Goal: Task Accomplishment & Management: Use online tool/utility

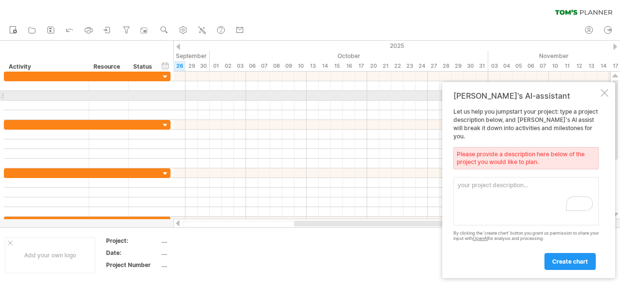
click at [609, 100] on div "[PERSON_NAME]'s AI-assistant Let us help you jumpstart your project: type a pro…" at bounding box center [528, 180] width 173 height 196
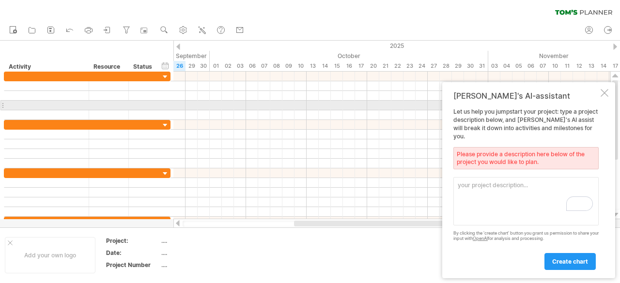
click at [601, 97] on div at bounding box center [605, 93] width 8 height 8
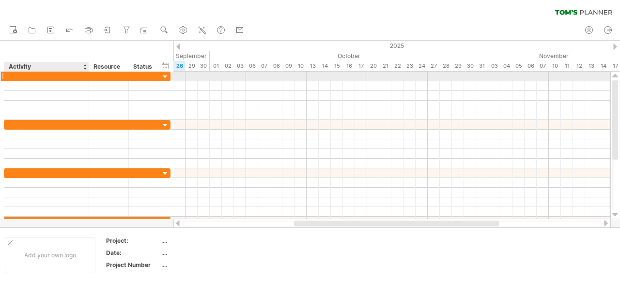
click at [23, 73] on div at bounding box center [46, 76] width 75 height 9
click at [27, 77] on div at bounding box center [46, 76] width 75 height 9
paste input "**********"
type input "**********"
click at [31, 80] on input "**********" at bounding box center [46, 76] width 75 height 9
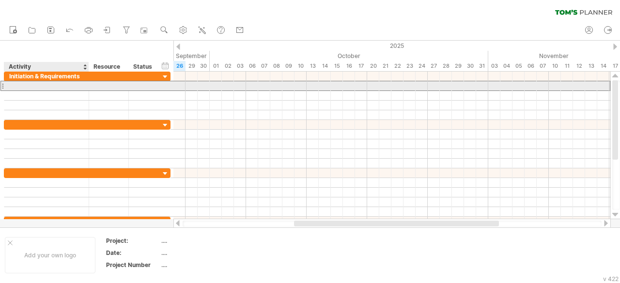
click at [33, 83] on div at bounding box center [46, 85] width 75 height 9
click at [41, 86] on div at bounding box center [46, 85] width 75 height 9
paste input "**********"
type input "**********"
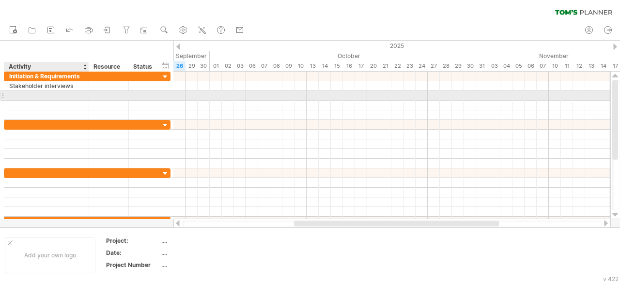
click at [29, 97] on div at bounding box center [46, 95] width 75 height 9
paste input "**********"
type input "**********"
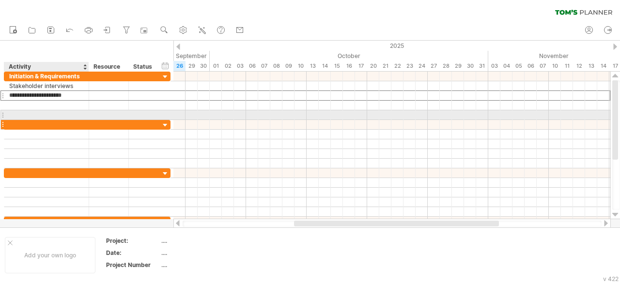
click at [51, 122] on div at bounding box center [46, 124] width 75 height 9
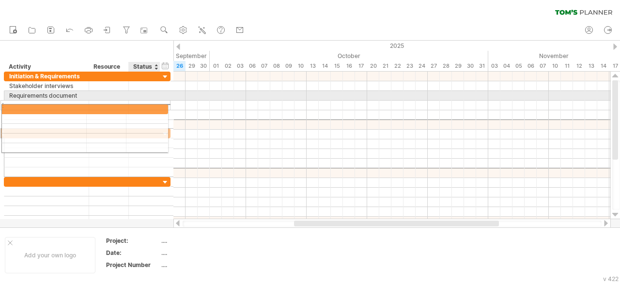
drag, startPoint x: 136, startPoint y: 127, endPoint x: 129, endPoint y: 107, distance: 21.0
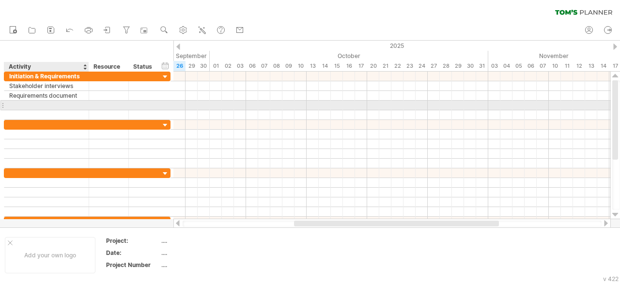
click at [14, 108] on div at bounding box center [46, 105] width 75 height 9
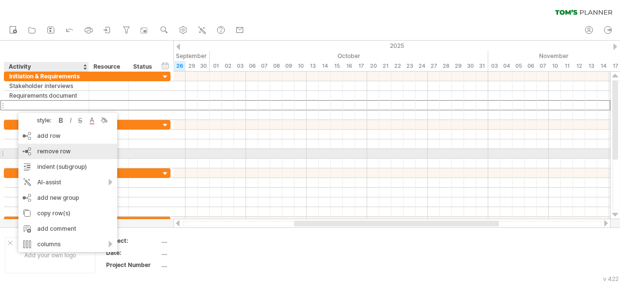
click at [44, 151] on span "remove row" at bounding box center [53, 151] width 33 height 7
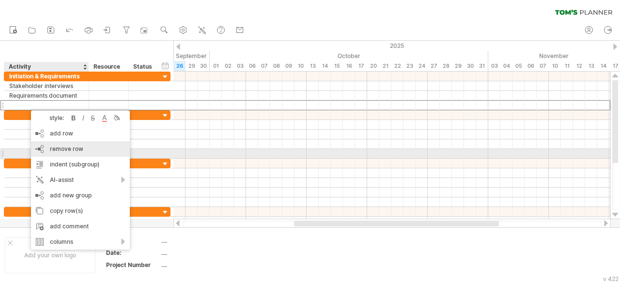
click at [64, 155] on div "remove row remove selected rows" at bounding box center [80, 149] width 99 height 16
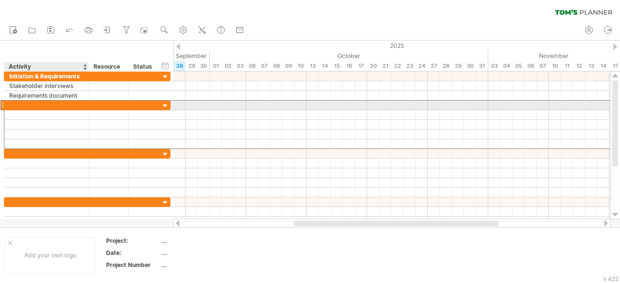
click at [43, 107] on div at bounding box center [46, 105] width 75 height 9
click at [53, 103] on div at bounding box center [46, 105] width 75 height 9
paste input "******"
type input "******"
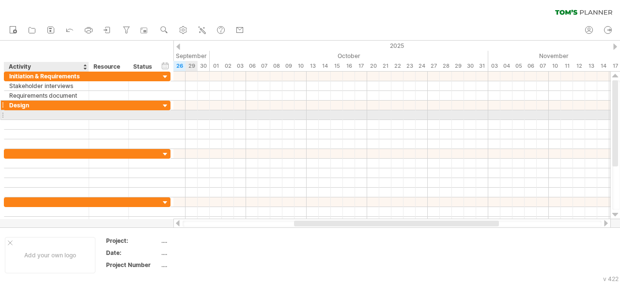
click at [34, 105] on div "Design" at bounding box center [46, 105] width 75 height 9
click at [34, 112] on div at bounding box center [46, 114] width 75 height 9
paste input "**********"
type input "**********"
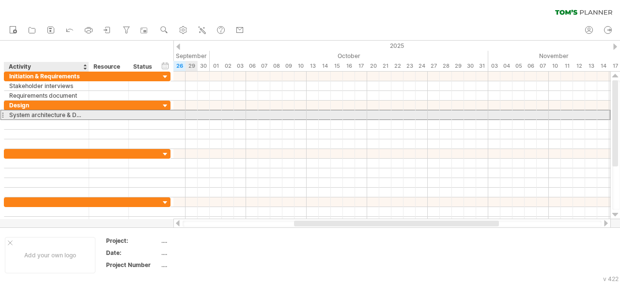
click at [8, 113] on div "**********" at bounding box center [46, 114] width 85 height 9
click at [83, 114] on div "System architecture & DB design" at bounding box center [46, 114] width 75 height 9
click at [82, 113] on input "**********" at bounding box center [46, 114] width 75 height 9
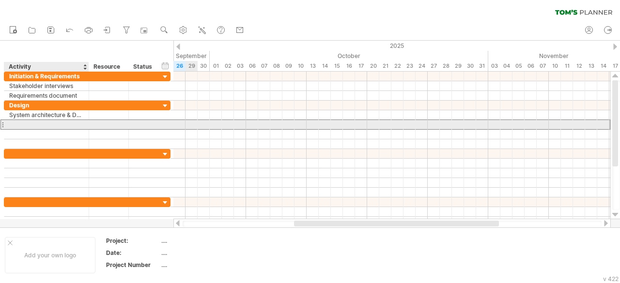
click at [80, 128] on div at bounding box center [46, 124] width 75 height 9
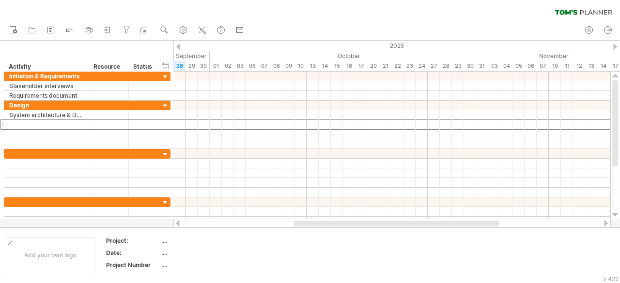
click at [179, 46] on div at bounding box center [178, 47] width 4 height 6
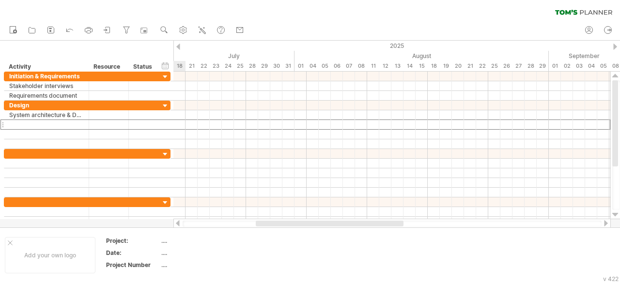
click at [179, 46] on div at bounding box center [178, 47] width 4 height 6
click at [179, 44] on div at bounding box center [178, 47] width 4 height 6
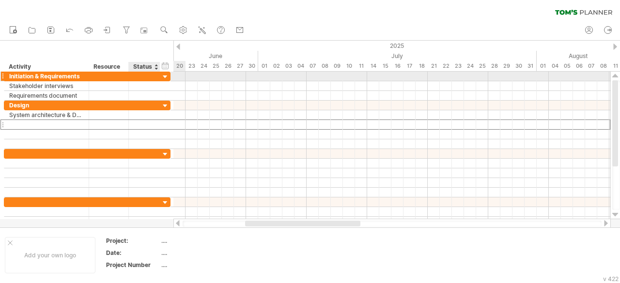
click at [166, 75] on div at bounding box center [165, 77] width 9 height 9
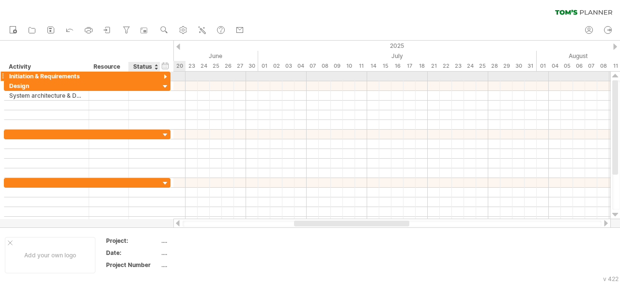
click at [166, 75] on div at bounding box center [165, 77] width 9 height 9
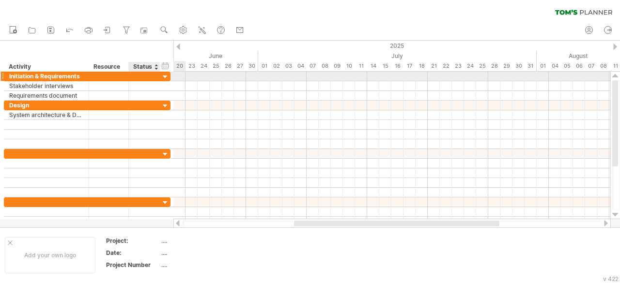
click at [142, 77] on div at bounding box center [144, 76] width 21 height 9
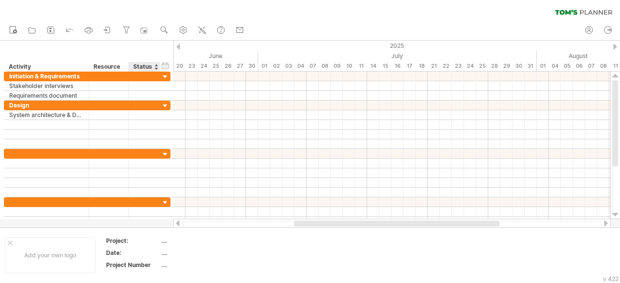
click at [145, 65] on div "Status" at bounding box center [143, 67] width 21 height 10
click at [163, 66] on div "hide start/end/duration show start/end/duration" at bounding box center [165, 66] width 9 height 10
click at [165, 64] on div "hide start/end/duration show start/end/duration" at bounding box center [165, 66] width 9 height 10
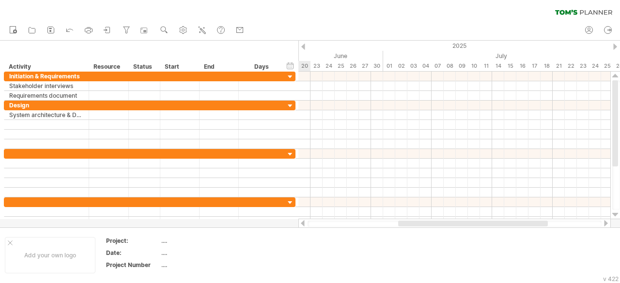
click at [179, 66] on div "Start" at bounding box center [179, 67] width 29 height 10
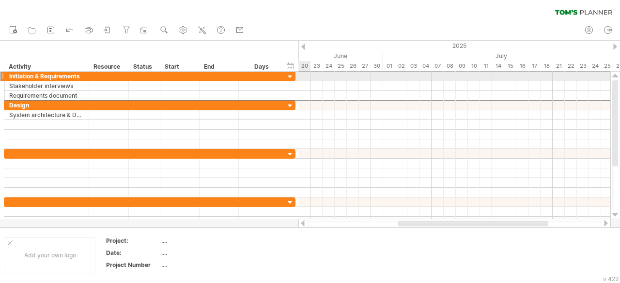
click at [177, 77] on div at bounding box center [179, 76] width 39 height 9
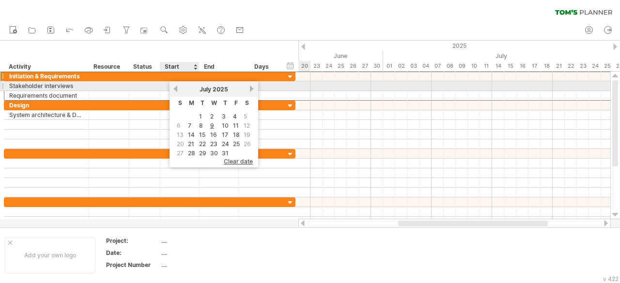
click at [172, 87] on link "previous" at bounding box center [175, 88] width 7 height 7
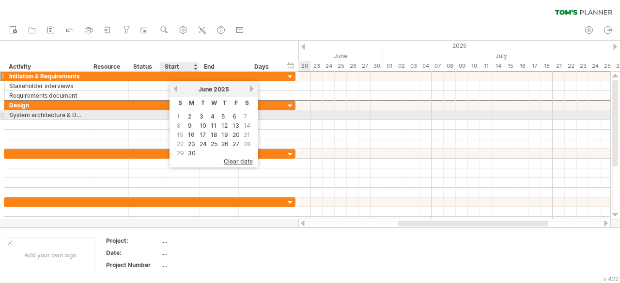
click at [191, 114] on link "2" at bounding box center [189, 116] width 5 height 9
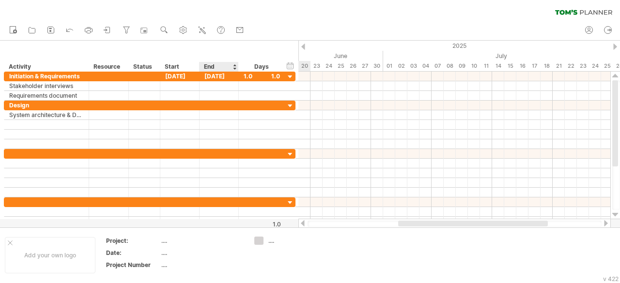
click at [226, 67] on div "End" at bounding box center [218, 67] width 29 height 10
click at [233, 68] on div at bounding box center [235, 67] width 4 height 10
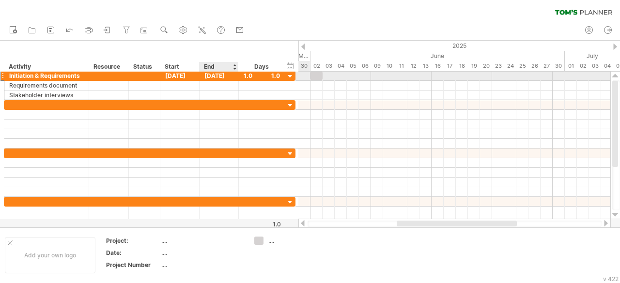
click at [229, 76] on div "[DATE]" at bounding box center [219, 75] width 39 height 9
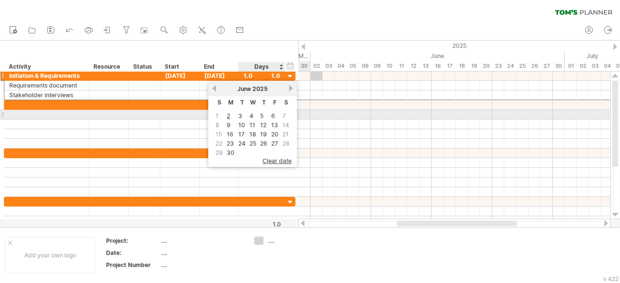
click at [259, 115] on td "5" at bounding box center [264, 116] width 10 height 8
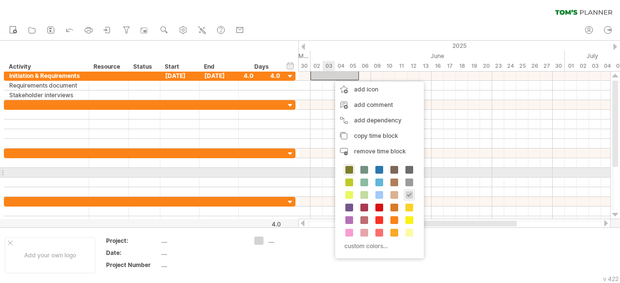
click at [347, 168] on span at bounding box center [349, 170] width 8 height 8
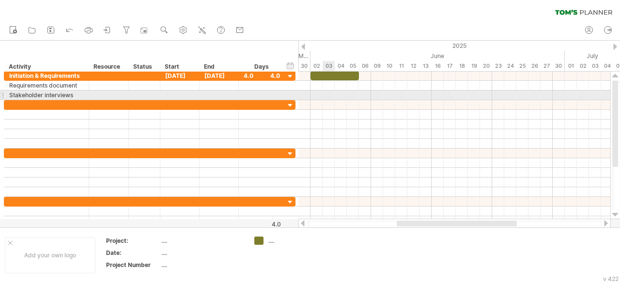
click at [333, 92] on div at bounding box center [454, 96] width 312 height 10
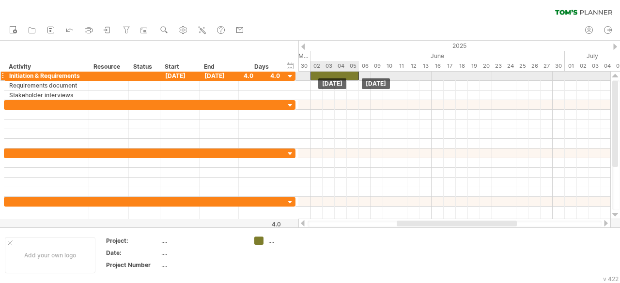
click at [345, 75] on div at bounding box center [335, 75] width 48 height 9
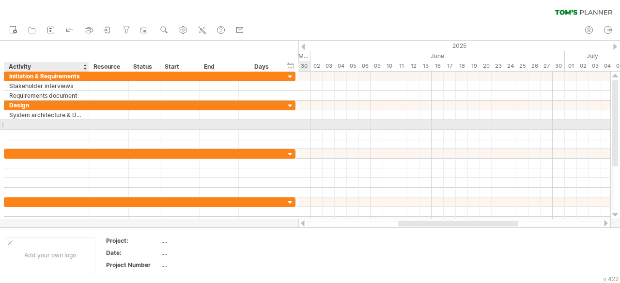
click at [57, 123] on div at bounding box center [46, 124] width 75 height 9
click at [45, 122] on div at bounding box center [46, 124] width 75 height 9
paste input "**********"
type input "**********"
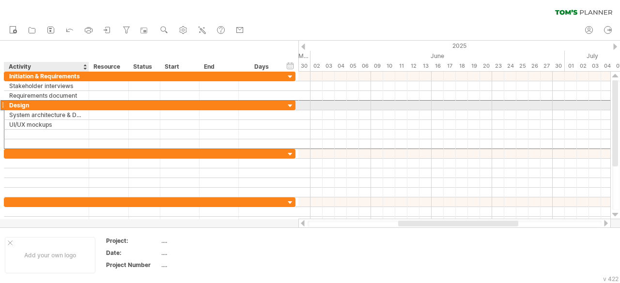
click at [74, 108] on div "Design" at bounding box center [46, 105] width 75 height 9
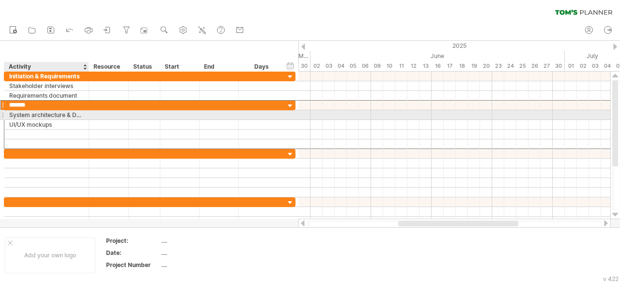
click at [75, 112] on div "System architecture & DB design" at bounding box center [46, 114] width 75 height 9
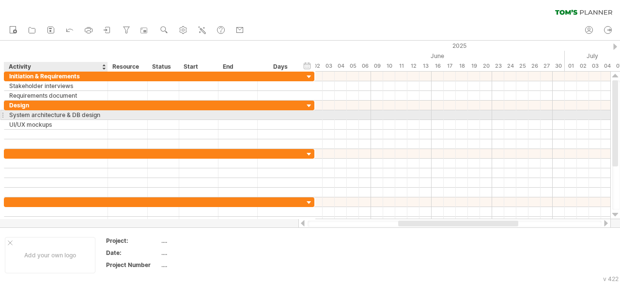
drag, startPoint x: 87, startPoint y: 114, endPoint x: 106, endPoint y: 114, distance: 18.9
click at [106, 114] on div at bounding box center [106, 115] width 5 height 10
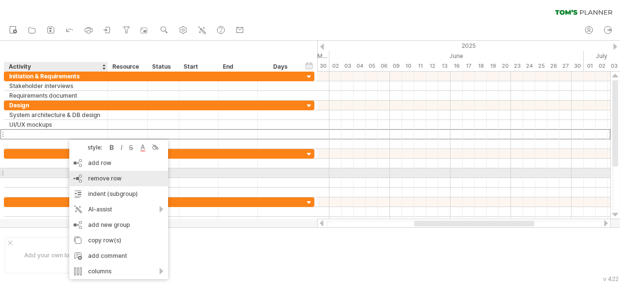
click at [99, 176] on span "remove row" at bounding box center [104, 178] width 33 height 7
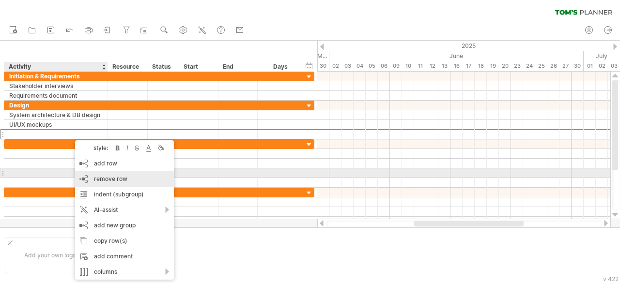
click at [107, 177] on span "remove row" at bounding box center [110, 178] width 33 height 7
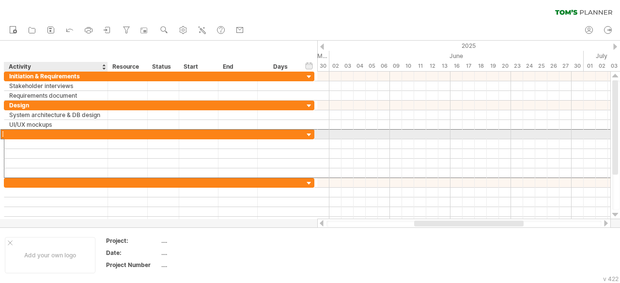
click at [75, 135] on div at bounding box center [56, 134] width 94 height 9
click at [25, 132] on div at bounding box center [56, 134] width 94 height 9
click at [25, 132] on input "text" at bounding box center [56, 134] width 94 height 9
paste input "**********"
type input "**********"
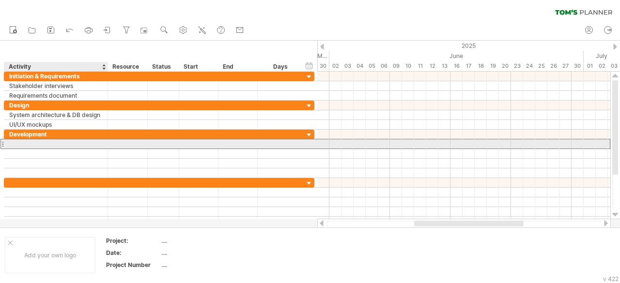
click at [28, 141] on div at bounding box center [56, 144] width 94 height 9
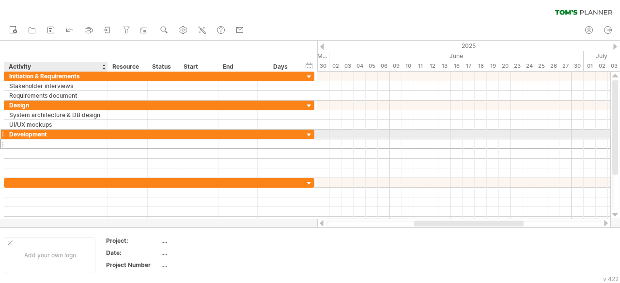
click at [37, 140] on div at bounding box center [56, 144] width 94 height 9
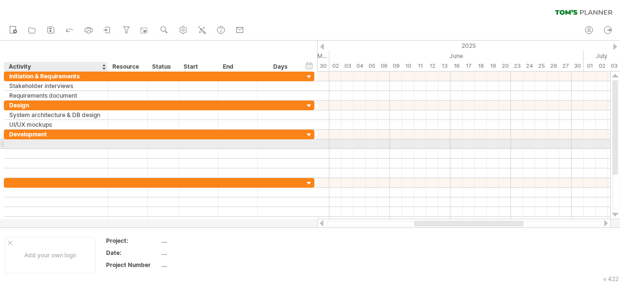
paste input "**********"
type input "**********"
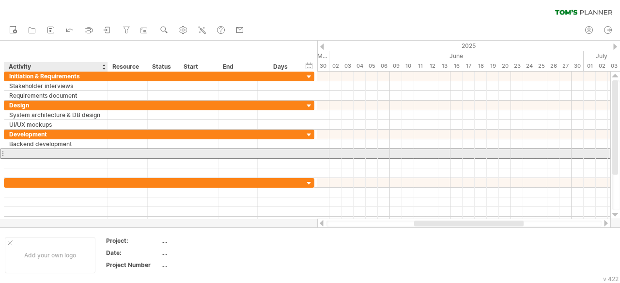
click at [26, 152] on div at bounding box center [56, 153] width 94 height 9
paste input "**********"
type input "**********"
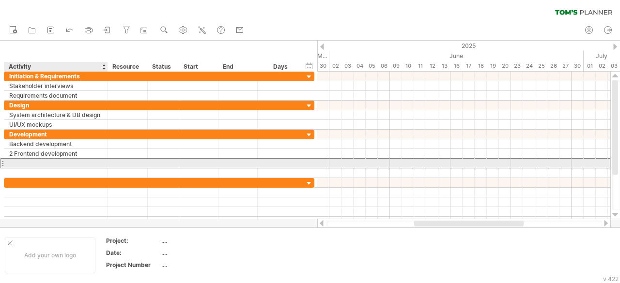
click at [35, 162] on div at bounding box center [56, 163] width 94 height 9
paste input "**********"
type input "**********"
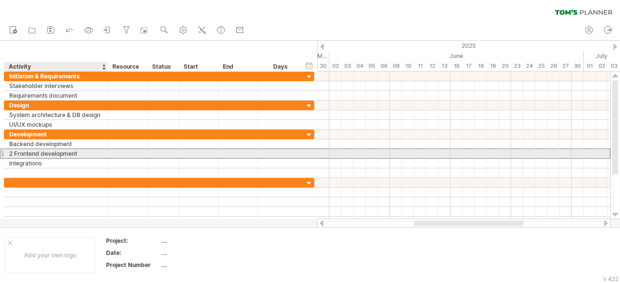
click at [10, 152] on div "2 Frontend development" at bounding box center [56, 153] width 94 height 9
type input "**********"
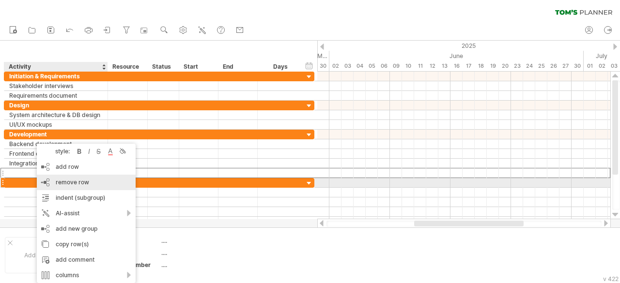
click at [73, 185] on span "remove row" at bounding box center [72, 182] width 33 height 7
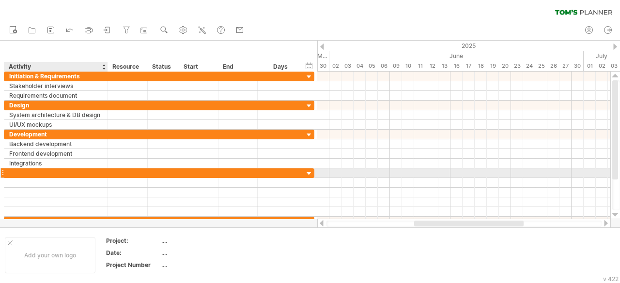
click at [68, 172] on div at bounding box center [56, 173] width 94 height 9
paste input "**********"
type input "**********"
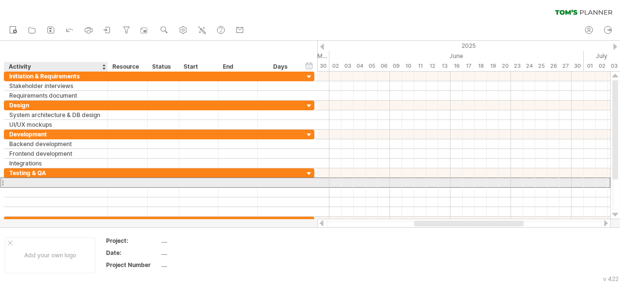
click at [41, 182] on div at bounding box center [56, 182] width 94 height 9
paste input "**********"
type input "**********"
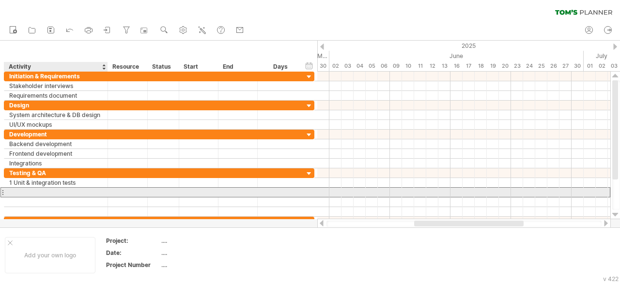
click at [19, 190] on div at bounding box center [56, 192] width 94 height 9
paste input "**********"
type input "**********"
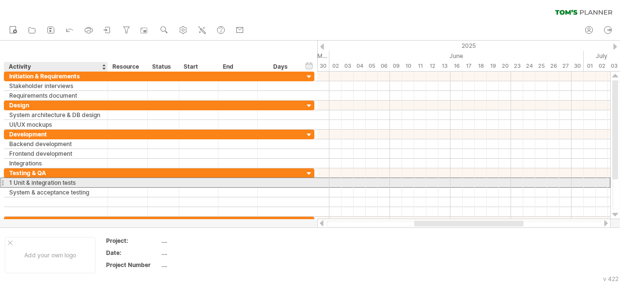
click at [12, 181] on div "1 Unit & integration tests" at bounding box center [56, 182] width 94 height 9
type input "**********"
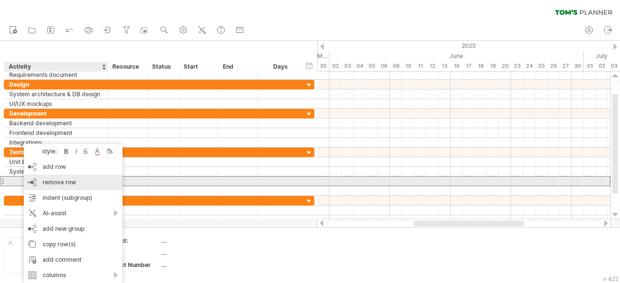
click at [56, 182] on span "remove row" at bounding box center [59, 182] width 33 height 7
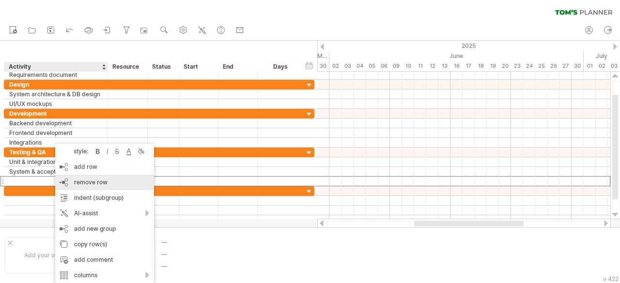
click at [74, 182] on span "remove row" at bounding box center [90, 182] width 33 height 7
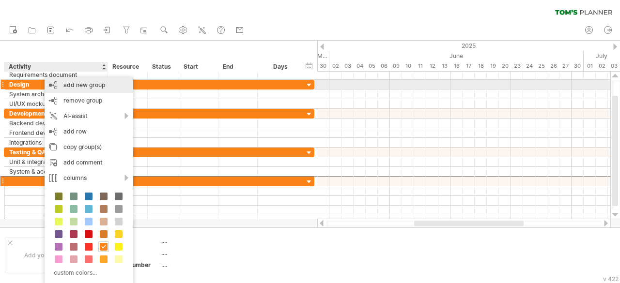
click at [86, 88] on div "add new group" at bounding box center [89, 86] width 89 height 16
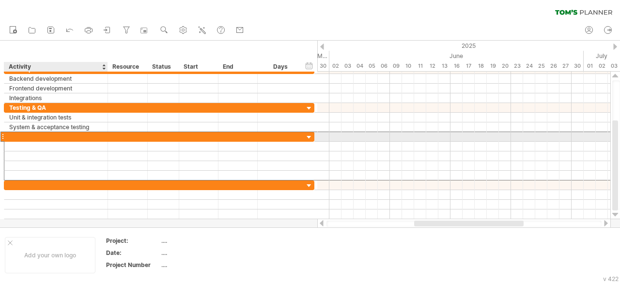
click at [36, 135] on div at bounding box center [56, 136] width 94 height 9
paste input "**********"
type input "**********"
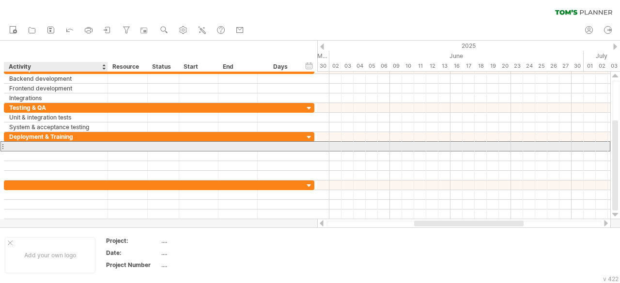
click at [29, 146] on div at bounding box center [56, 146] width 94 height 9
click at [29, 146] on input "text" at bounding box center [56, 146] width 94 height 9
paste input "**********"
type input "**********"
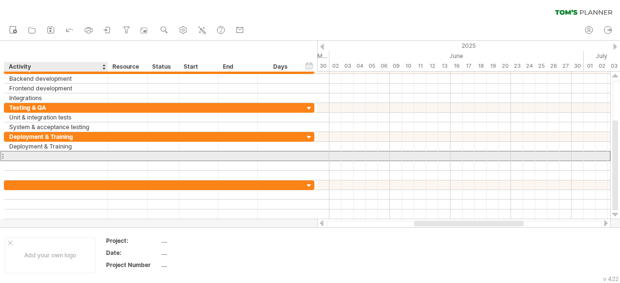
click at [27, 153] on div at bounding box center [56, 156] width 94 height 9
paste input "**********"
type input "**********"
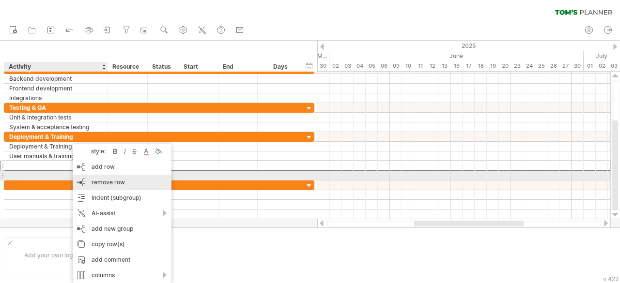
click at [101, 180] on span "remove row" at bounding box center [108, 182] width 33 height 7
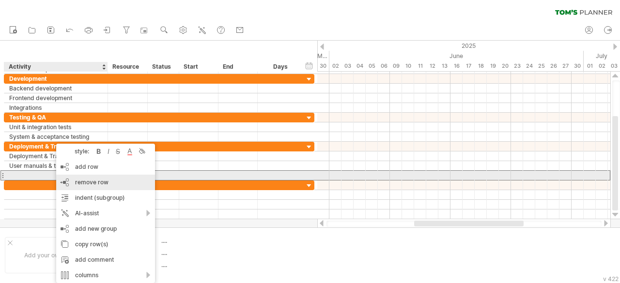
click at [86, 177] on div "remove row remove selected rows" at bounding box center [105, 183] width 99 height 16
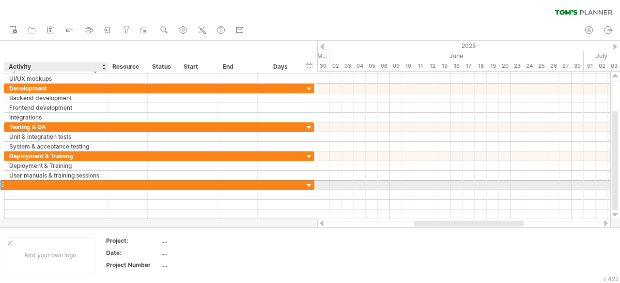
click at [79, 182] on div at bounding box center [56, 185] width 94 height 9
click at [70, 182] on div at bounding box center [56, 185] width 94 height 9
paste input "**********"
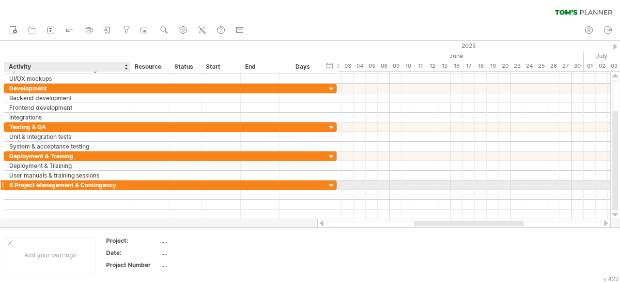
drag, startPoint x: 106, startPoint y: 183, endPoint x: 128, endPoint y: 179, distance: 22.6
click at [128, 181] on div at bounding box center [128, 186] width 5 height 10
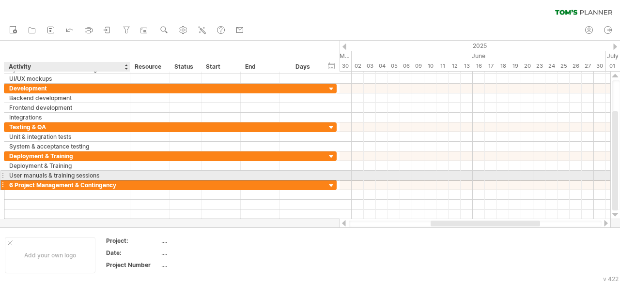
click at [11, 181] on div "6 Project Management & Contingency" at bounding box center [67, 185] width 116 height 9
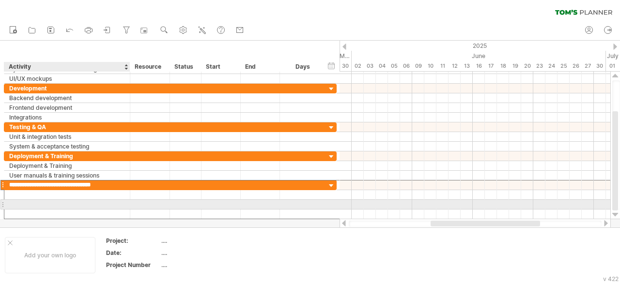
type input "**********"
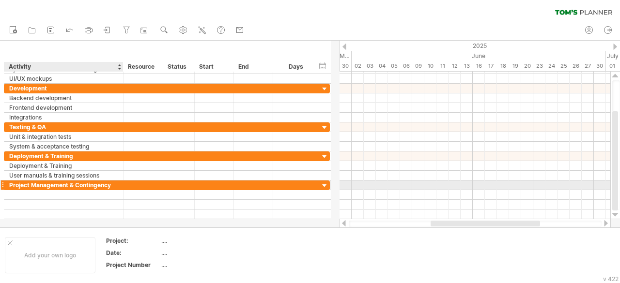
drag, startPoint x: 128, startPoint y: 184, endPoint x: 121, endPoint y: 184, distance: 6.8
click at [121, 184] on div at bounding box center [122, 186] width 5 height 10
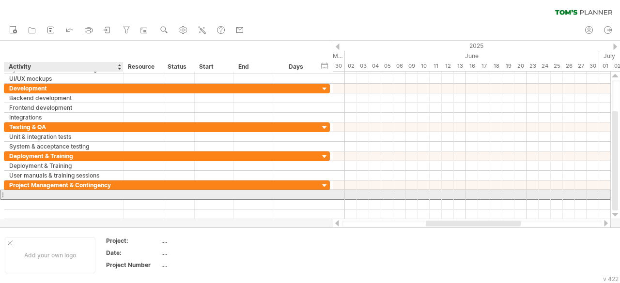
click at [49, 192] on div at bounding box center [63, 194] width 109 height 9
paste input "**********"
type input "**********"
click at [46, 200] on div at bounding box center [63, 204] width 109 height 9
paste input "**********"
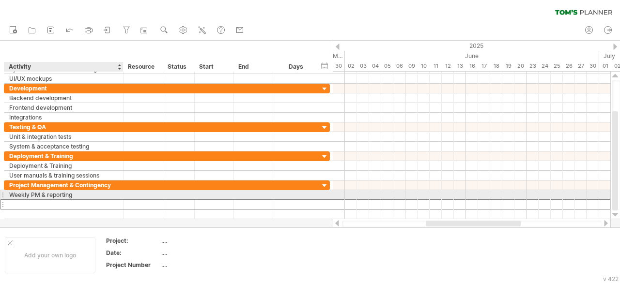
type input "**********"
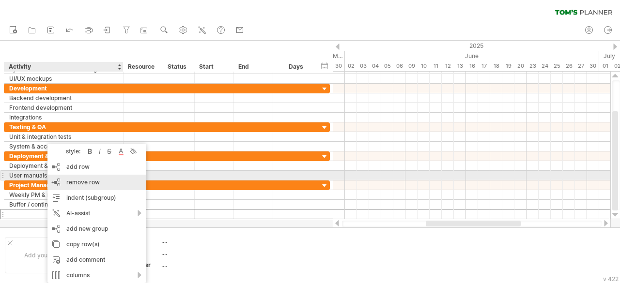
click at [104, 180] on div "remove row remove selected rows" at bounding box center [96, 183] width 99 height 16
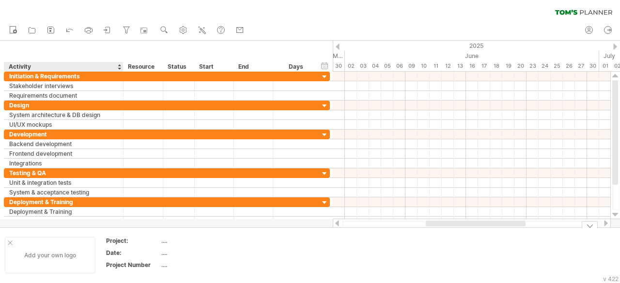
click at [8, 245] on div at bounding box center [10, 243] width 5 height 5
click at [66, 237] on div "...." at bounding box center [101, 241] width 81 height 8
type input "***"
click at [67, 252] on div "...." at bounding box center [101, 253] width 81 height 8
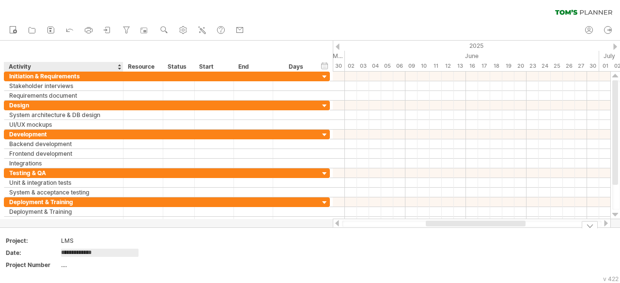
type input "**********"
click at [62, 266] on div "...." at bounding box center [101, 265] width 81 height 8
type input "*"
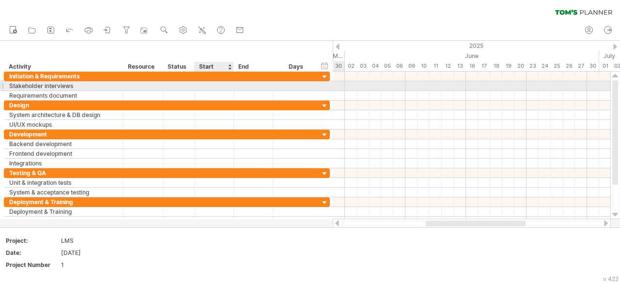
click at [209, 85] on div at bounding box center [214, 85] width 39 height 9
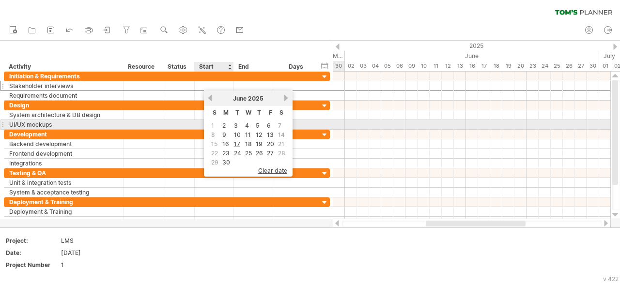
click at [213, 123] on span "1" at bounding box center [212, 125] width 5 height 9
click at [211, 125] on span "1" at bounding box center [212, 125] width 5 height 9
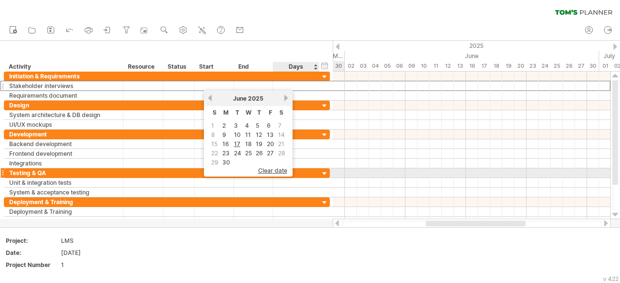
click at [279, 169] on span "clear date" at bounding box center [272, 170] width 29 height 7
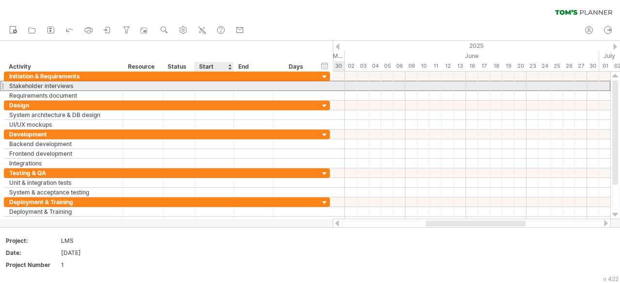
click at [219, 87] on div at bounding box center [214, 85] width 39 height 9
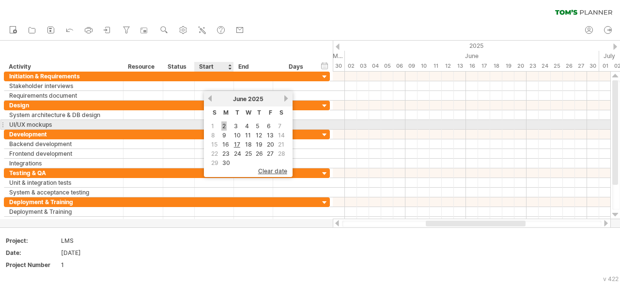
click at [222, 126] on link "2" at bounding box center [223, 126] width 5 height 9
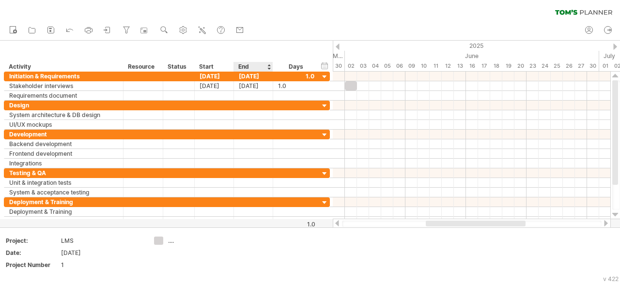
click at [253, 68] on div "End" at bounding box center [252, 67] width 29 height 10
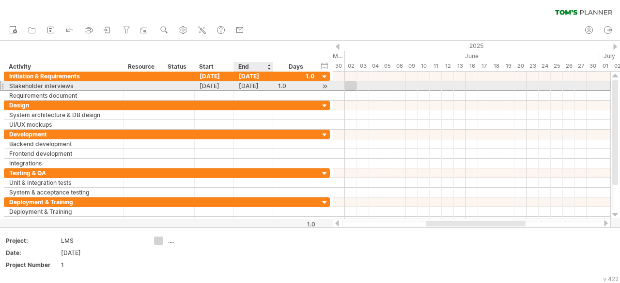
click at [262, 87] on div "[DATE]" at bounding box center [253, 85] width 39 height 9
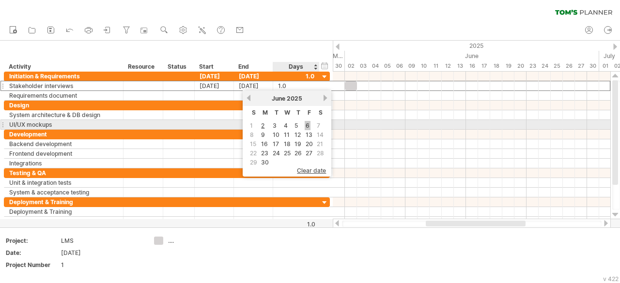
click at [307, 126] on link "6" at bounding box center [308, 125] width 6 height 9
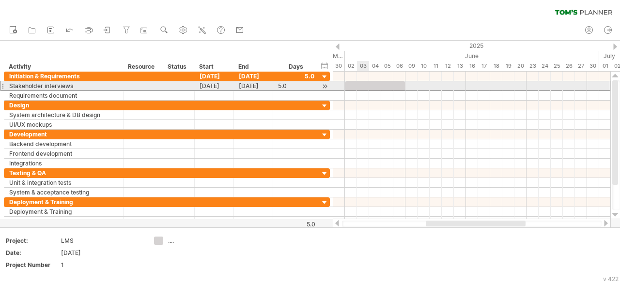
click at [362, 84] on div at bounding box center [375, 85] width 61 height 9
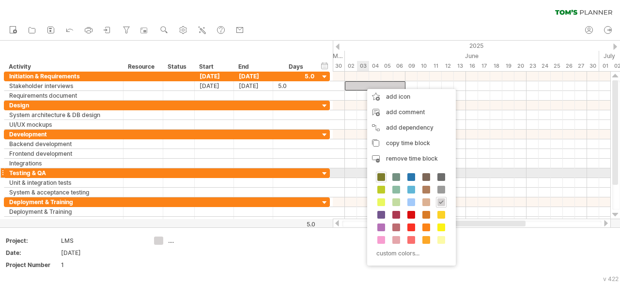
click at [384, 174] on span at bounding box center [381, 177] width 8 height 8
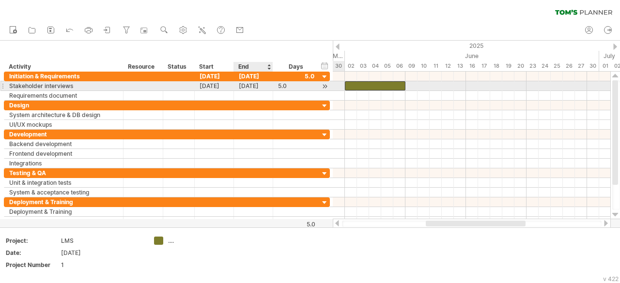
click at [258, 84] on div "[DATE]" at bounding box center [253, 85] width 39 height 9
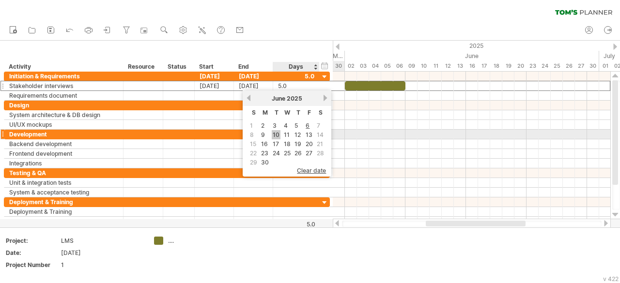
click at [277, 131] on link "10" at bounding box center [276, 134] width 9 height 9
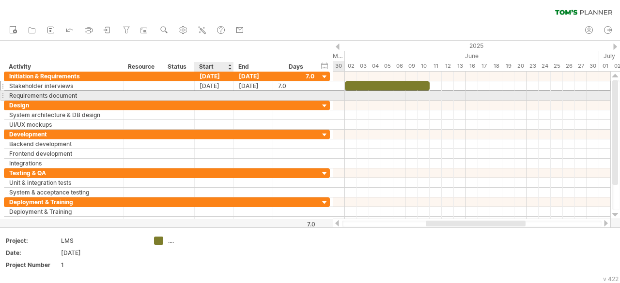
click at [209, 97] on div at bounding box center [214, 95] width 39 height 9
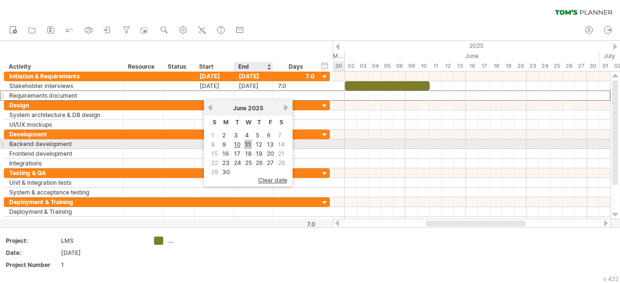
click at [245, 140] on link "11" at bounding box center [248, 144] width 8 height 9
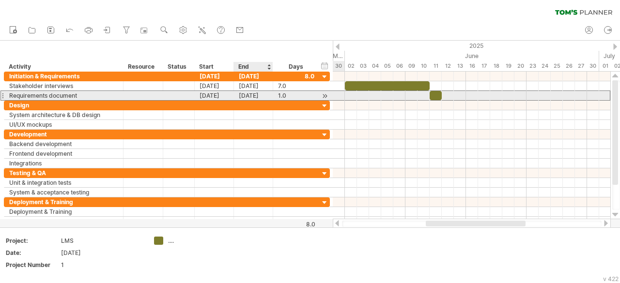
click at [256, 96] on div "[DATE]" at bounding box center [253, 95] width 39 height 9
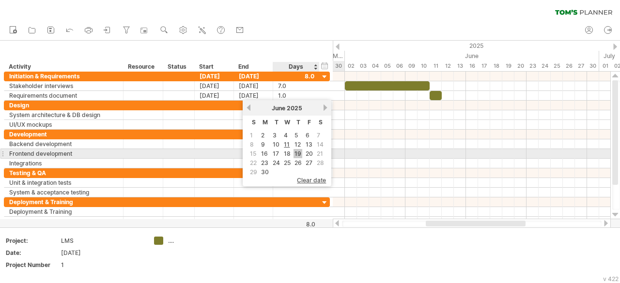
click at [300, 151] on link "19" at bounding box center [298, 153] width 9 height 9
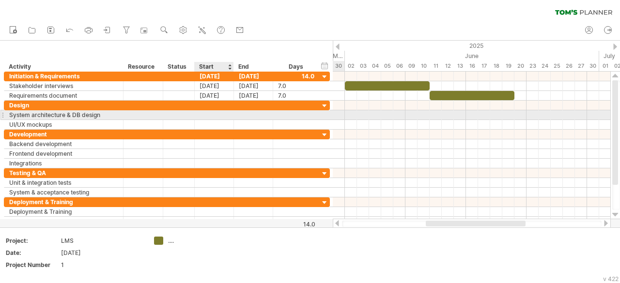
click at [225, 113] on div at bounding box center [214, 114] width 39 height 9
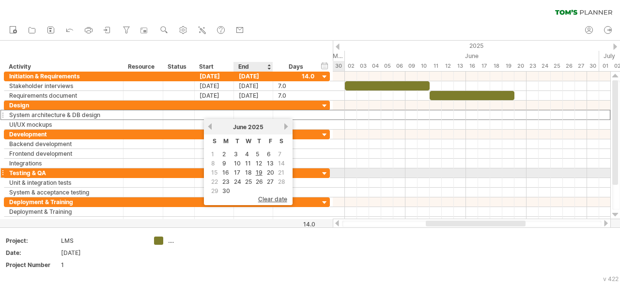
click at [272, 173] on link "20" at bounding box center [270, 172] width 9 height 9
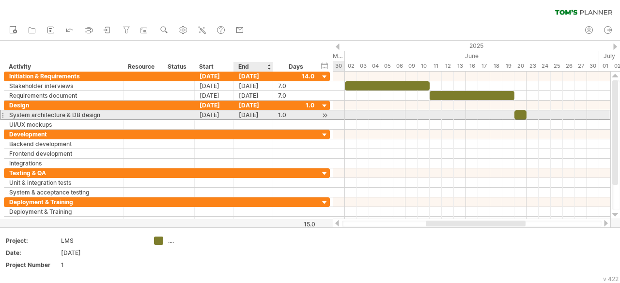
click at [253, 115] on div "[DATE]" at bounding box center [253, 114] width 39 height 9
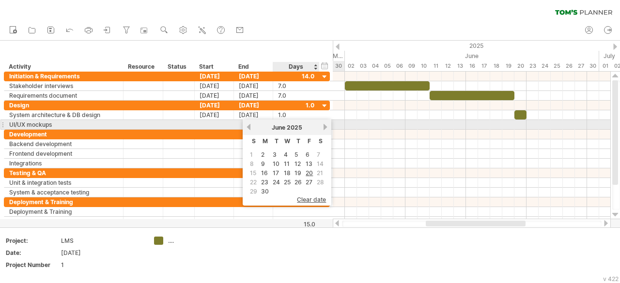
click at [326, 128] on link "next" at bounding box center [325, 127] width 7 height 7
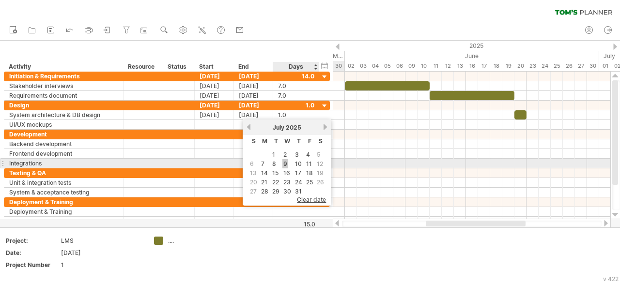
click at [283, 161] on link "9" at bounding box center [285, 163] width 6 height 9
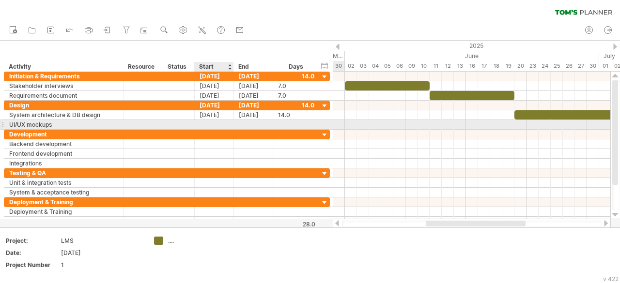
click at [216, 123] on div at bounding box center [214, 124] width 39 height 9
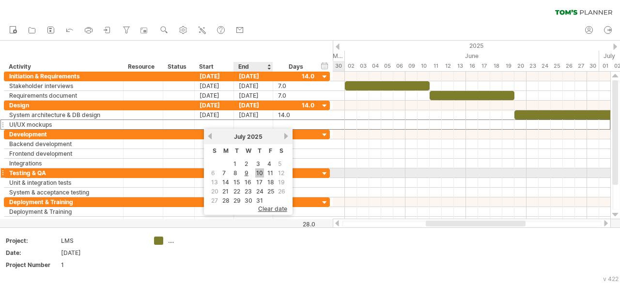
click at [258, 172] on link "10" at bounding box center [259, 173] width 9 height 9
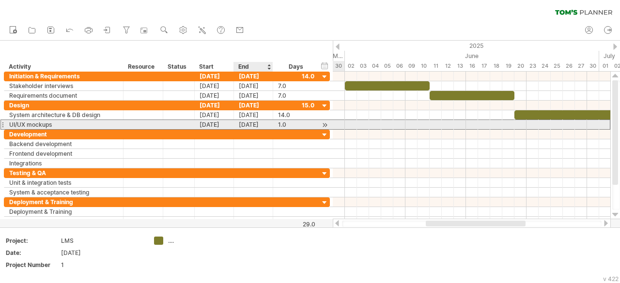
click at [260, 124] on div "[DATE]" at bounding box center [253, 124] width 39 height 9
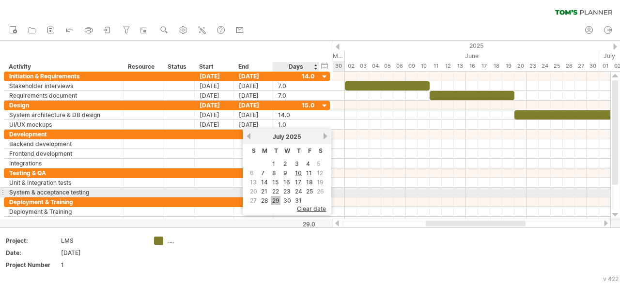
click at [276, 196] on link "29" at bounding box center [275, 200] width 9 height 9
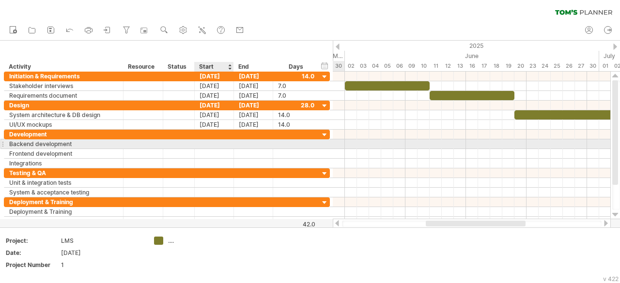
click at [212, 143] on div at bounding box center [214, 144] width 39 height 9
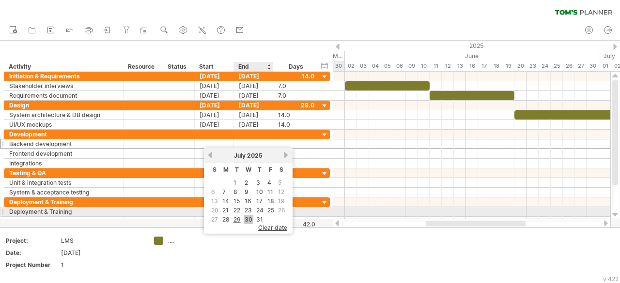
click at [246, 215] on link "30" at bounding box center [249, 219] width 10 height 9
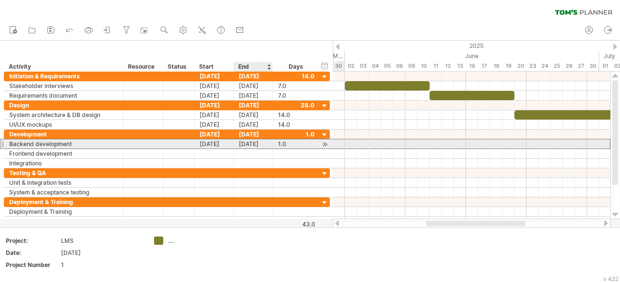
click at [253, 144] on div "[DATE]" at bounding box center [253, 144] width 39 height 9
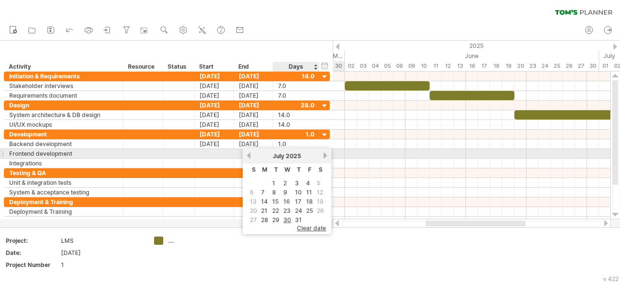
click at [321, 156] on div "[DATE]" at bounding box center [287, 156] width 70 height 7
click at [323, 154] on link "next" at bounding box center [325, 155] width 7 height 7
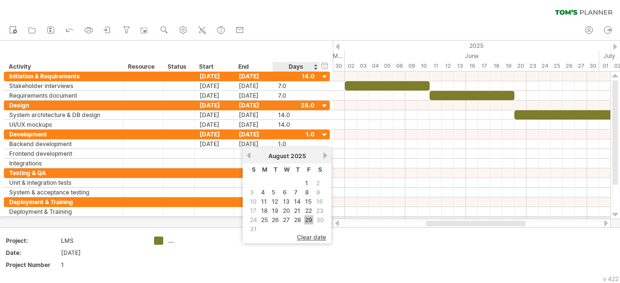
click at [307, 220] on link "29" at bounding box center [308, 220] width 9 height 9
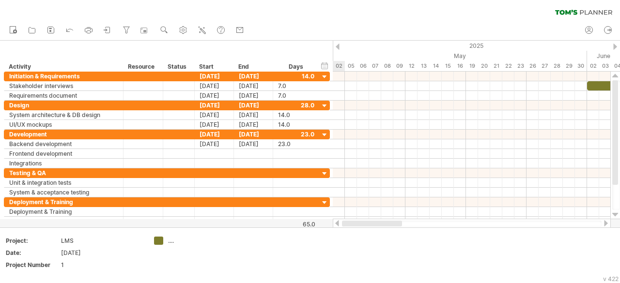
drag, startPoint x: 425, startPoint y: 223, endPoint x: 371, endPoint y: 227, distance: 54.9
click at [371, 227] on div at bounding box center [472, 224] width 260 height 6
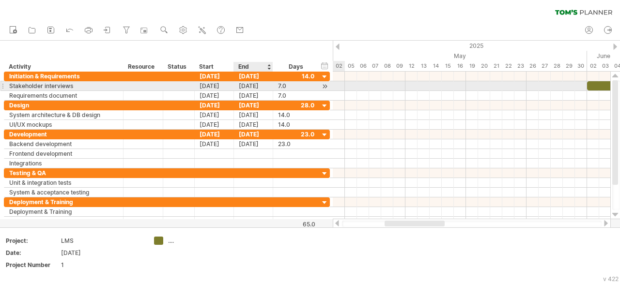
click at [252, 87] on div "[DATE]" at bounding box center [253, 85] width 39 height 9
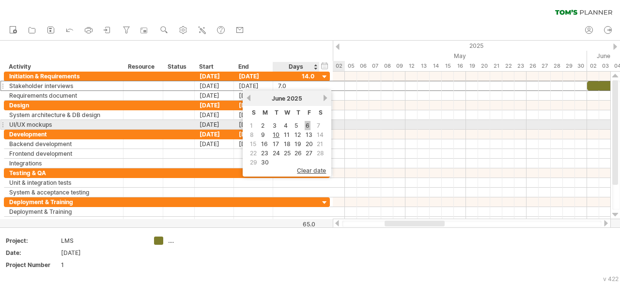
click at [306, 125] on link "6" at bounding box center [308, 125] width 6 height 9
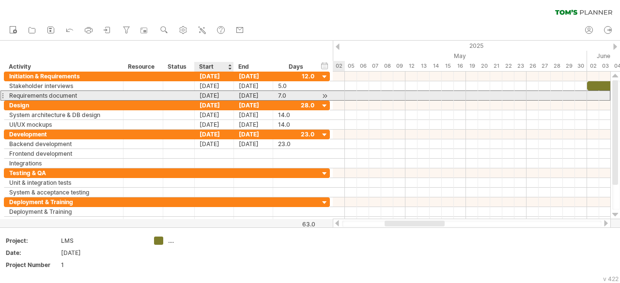
click at [230, 97] on div "[DATE]" at bounding box center [214, 95] width 39 height 9
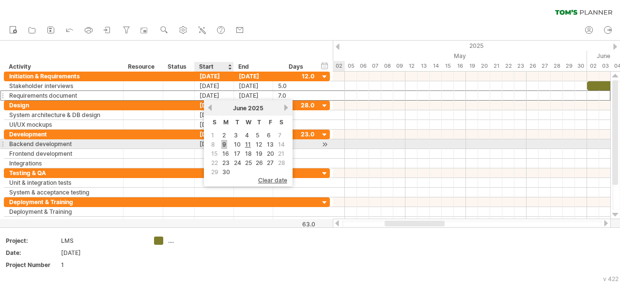
click at [225, 141] on link "9" at bounding box center [224, 144] width 6 height 9
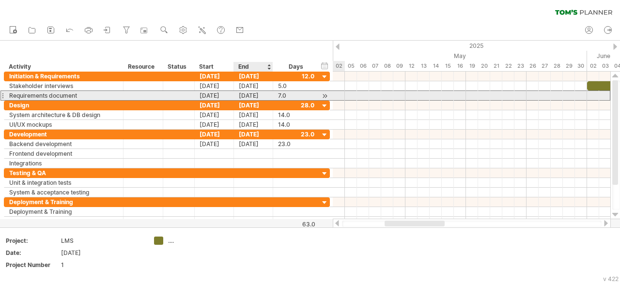
click at [254, 95] on div "[DATE]" at bounding box center [253, 95] width 39 height 9
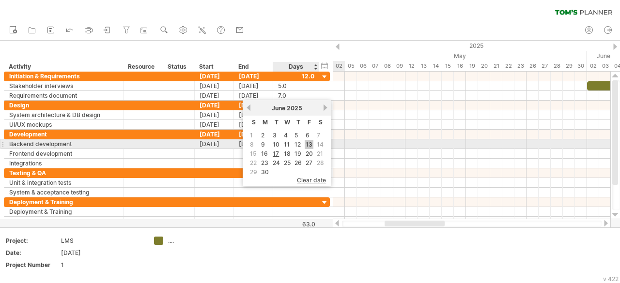
click at [306, 143] on link "13" at bounding box center [309, 144] width 9 height 9
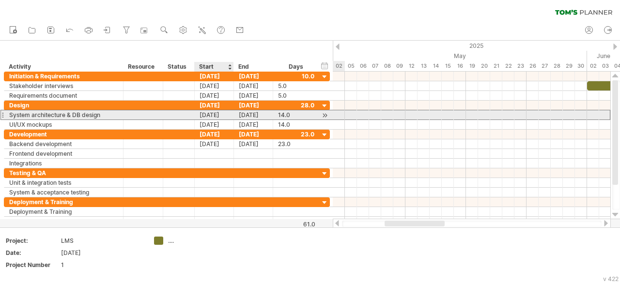
click at [216, 113] on div "[DATE]" at bounding box center [214, 114] width 39 height 9
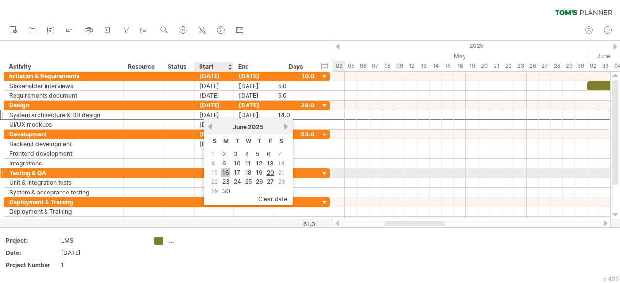
click at [227, 169] on link "16" at bounding box center [225, 172] width 9 height 9
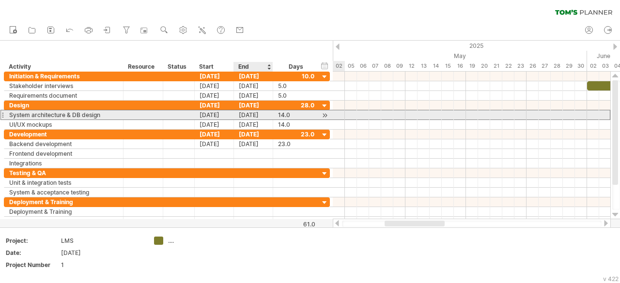
click at [251, 112] on div "[DATE]" at bounding box center [253, 114] width 39 height 9
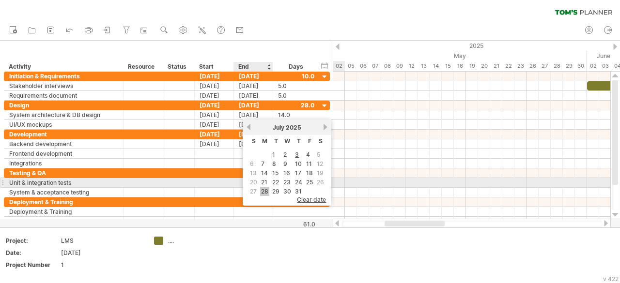
click at [265, 188] on link "28" at bounding box center [264, 191] width 9 height 9
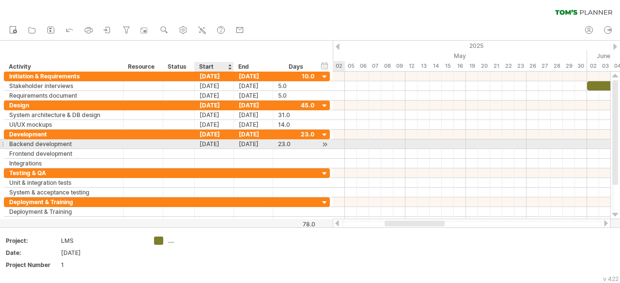
click at [226, 143] on div "[DATE]" at bounding box center [214, 144] width 39 height 9
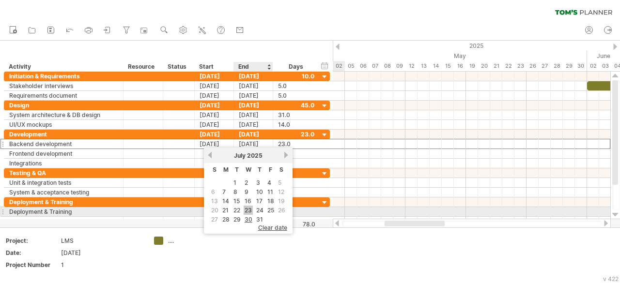
click at [246, 210] on link "23" at bounding box center [248, 210] width 9 height 9
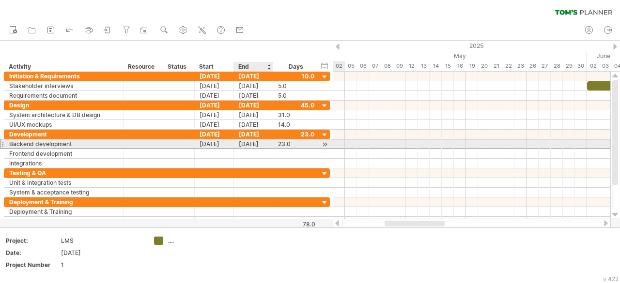
click at [254, 141] on div "[DATE]" at bounding box center [253, 144] width 39 height 9
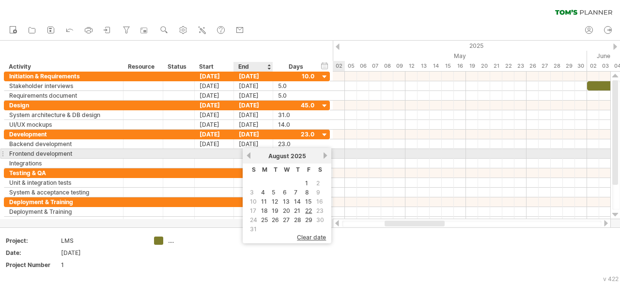
click at [250, 156] on link "previous" at bounding box center [248, 155] width 7 height 7
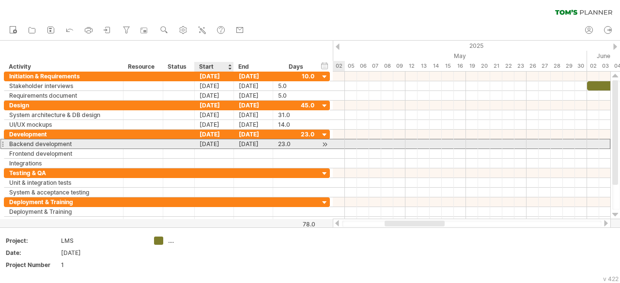
click at [218, 143] on div "[DATE]" at bounding box center [214, 144] width 39 height 9
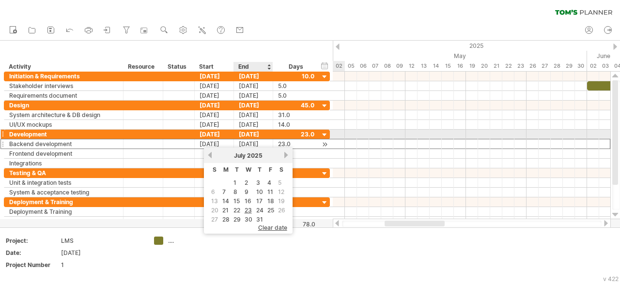
click at [260, 140] on div "[DATE]" at bounding box center [253, 144] width 39 height 9
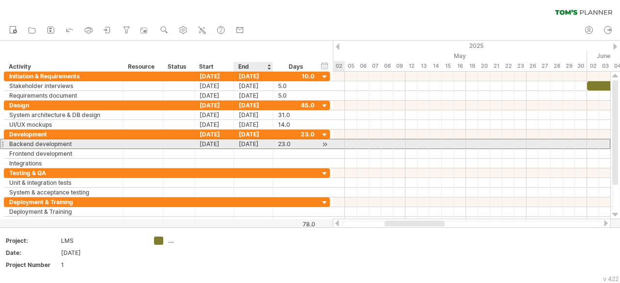
click at [255, 141] on div "[DATE]" at bounding box center [253, 144] width 39 height 9
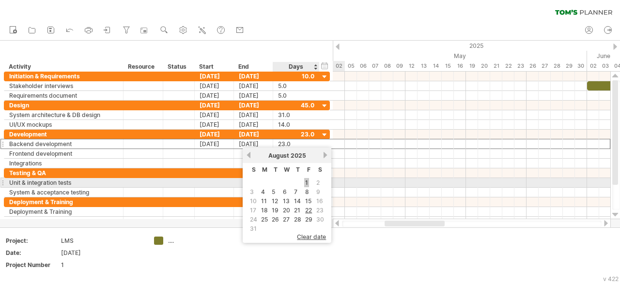
click at [306, 184] on link "1" at bounding box center [306, 182] width 5 height 9
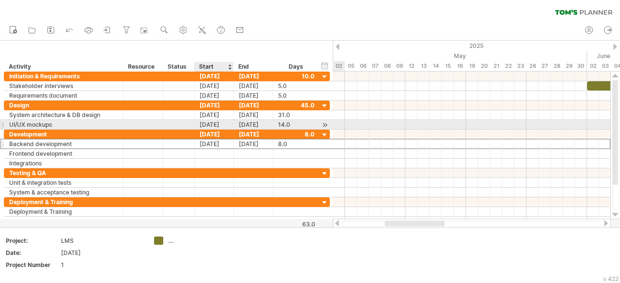
click at [213, 121] on div "[DATE]" at bounding box center [214, 124] width 39 height 9
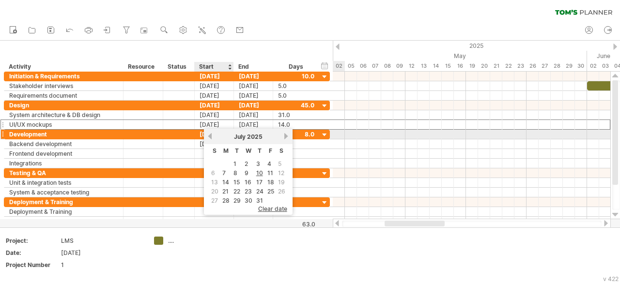
click at [211, 135] on link "previous" at bounding box center [209, 136] width 7 height 7
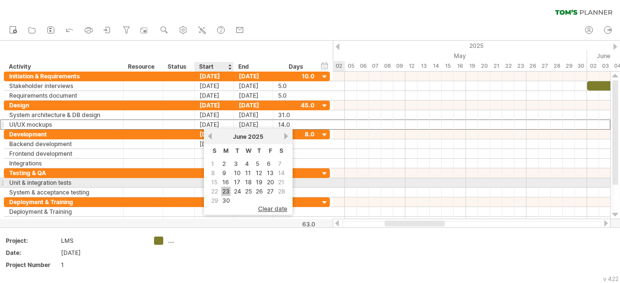
click at [227, 187] on link "23" at bounding box center [225, 191] width 9 height 9
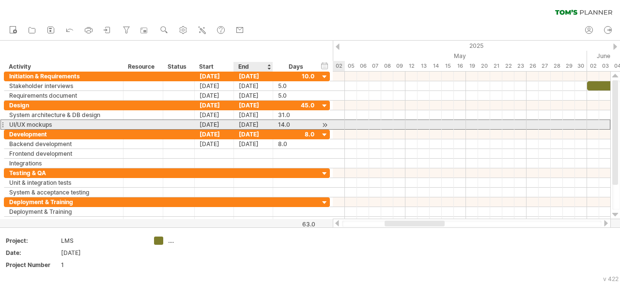
click at [253, 123] on div "[DATE]" at bounding box center [253, 124] width 39 height 9
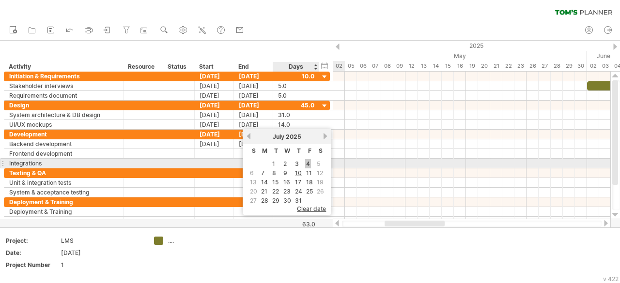
click at [305, 162] on link "4" at bounding box center [308, 163] width 6 height 9
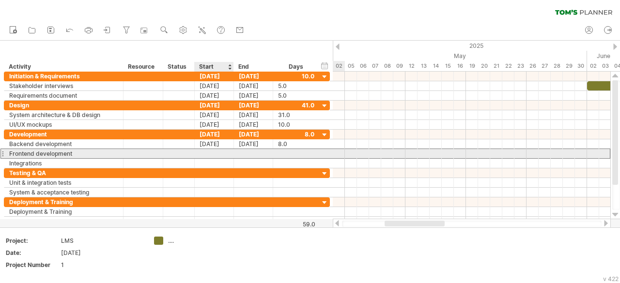
click at [222, 153] on div at bounding box center [214, 153] width 39 height 9
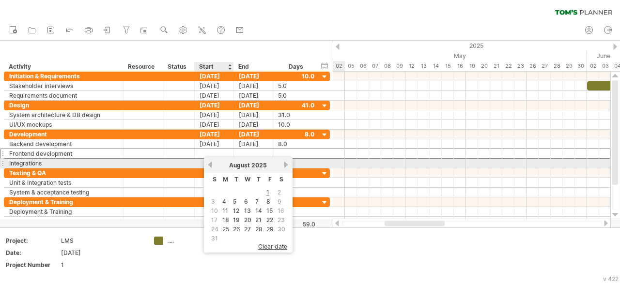
click at [209, 164] on link "previous" at bounding box center [209, 164] width 7 height 7
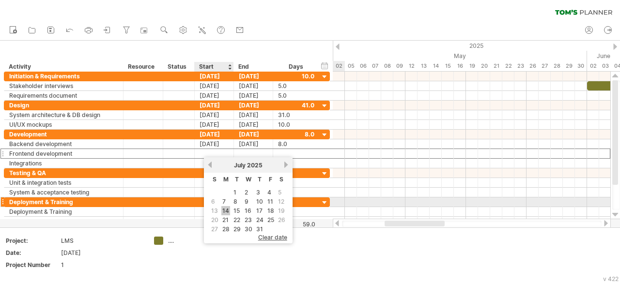
click at [225, 207] on link "14" at bounding box center [225, 210] width 9 height 9
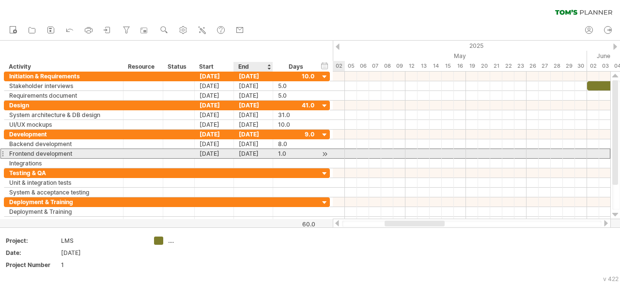
click at [256, 151] on div "[DATE]" at bounding box center [253, 153] width 39 height 9
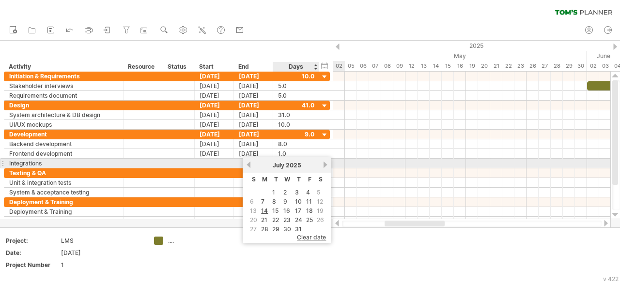
click at [321, 164] on div "[DATE]" at bounding box center [287, 165] width 70 height 7
click at [326, 165] on link "next" at bounding box center [325, 164] width 7 height 7
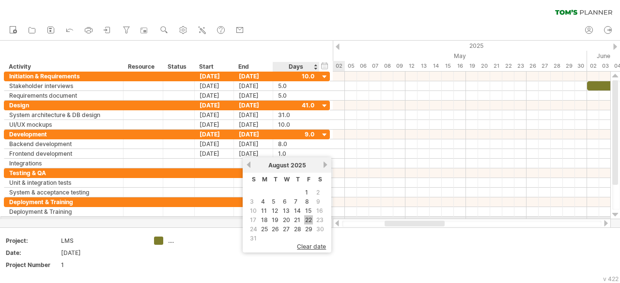
click at [306, 218] on link "22" at bounding box center [308, 220] width 9 height 9
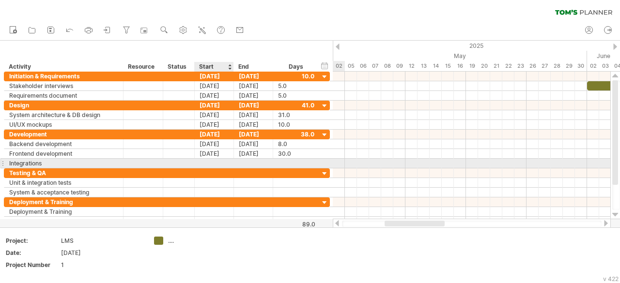
click at [220, 161] on div at bounding box center [214, 163] width 39 height 9
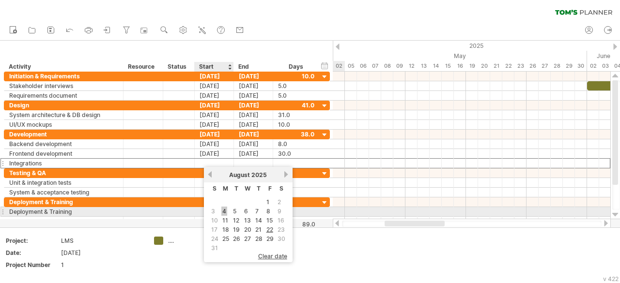
click at [224, 208] on link "4" at bounding box center [224, 211] width 6 height 9
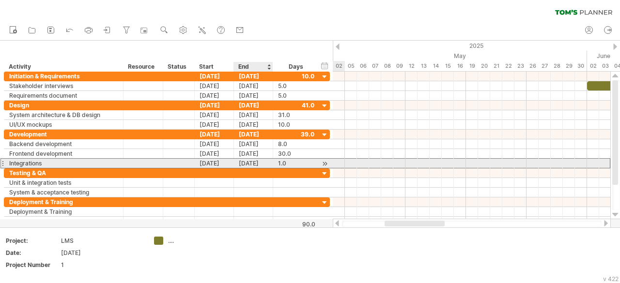
click at [252, 163] on div "[DATE]" at bounding box center [253, 163] width 39 height 9
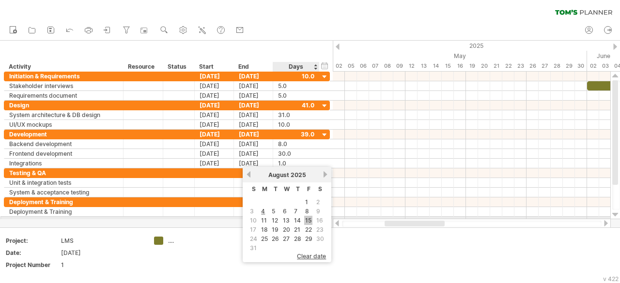
click at [305, 217] on link "15" at bounding box center [308, 220] width 8 height 9
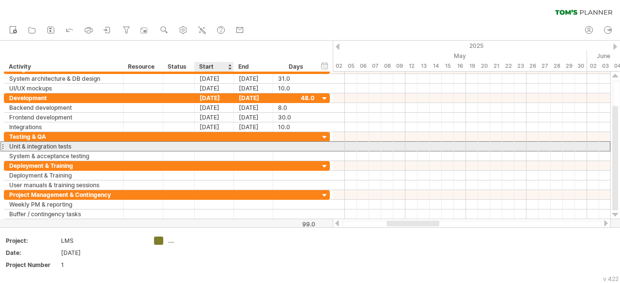
click at [219, 146] on div at bounding box center [214, 146] width 39 height 9
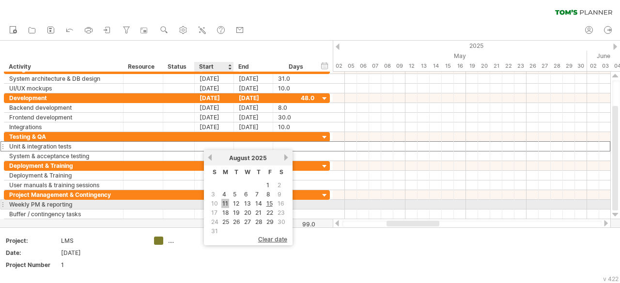
click at [225, 203] on link "11" at bounding box center [225, 203] width 8 height 9
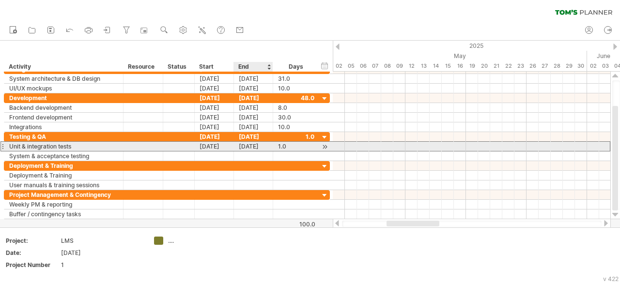
click at [256, 146] on div "[DATE]" at bounding box center [253, 146] width 39 height 9
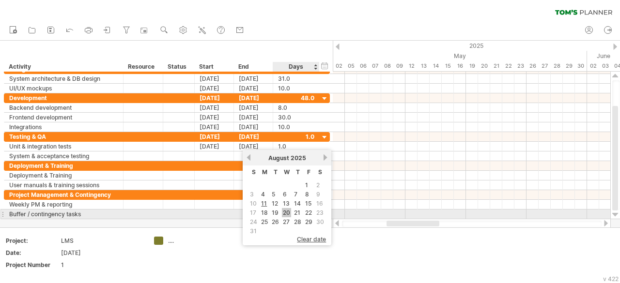
click at [284, 211] on link "20" at bounding box center [286, 212] width 9 height 9
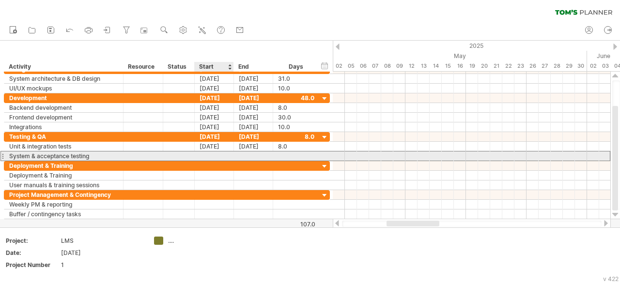
click at [214, 155] on div at bounding box center [214, 156] width 39 height 9
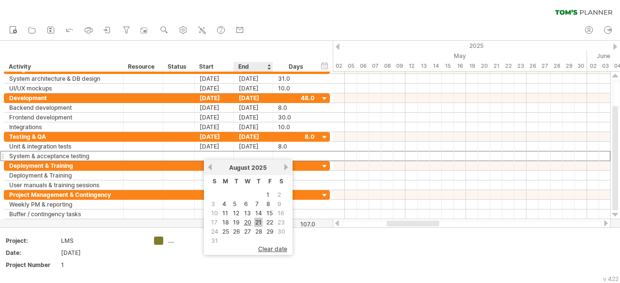
click at [256, 222] on link "21" at bounding box center [258, 222] width 8 height 9
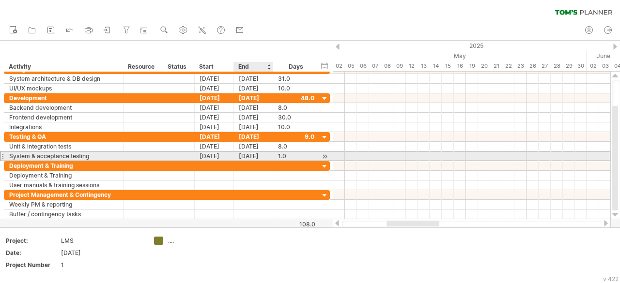
click at [260, 157] on div "[DATE]" at bounding box center [253, 156] width 39 height 9
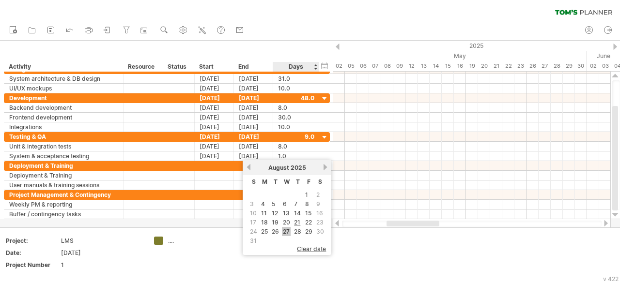
click at [287, 228] on link "27" at bounding box center [286, 231] width 9 height 9
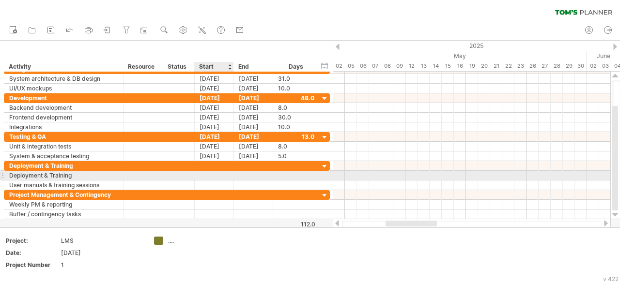
click at [214, 174] on div at bounding box center [214, 175] width 39 height 9
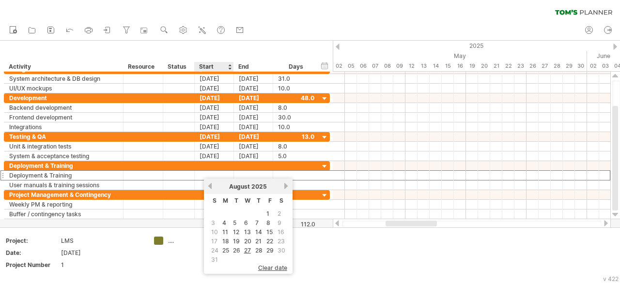
click at [230, 248] on td "25" at bounding box center [226, 251] width 10 height 8
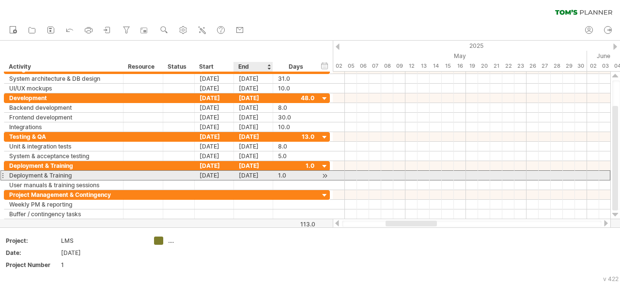
click at [244, 175] on div "[DATE]" at bounding box center [253, 175] width 39 height 9
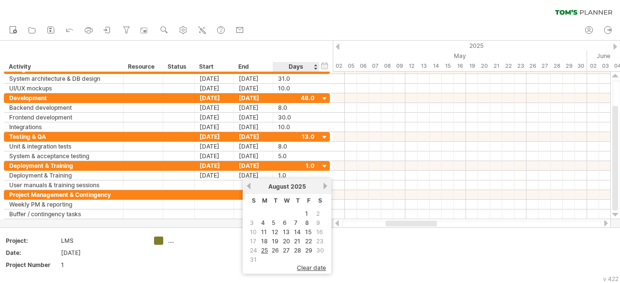
click at [287, 246] on link "27" at bounding box center [286, 250] width 9 height 9
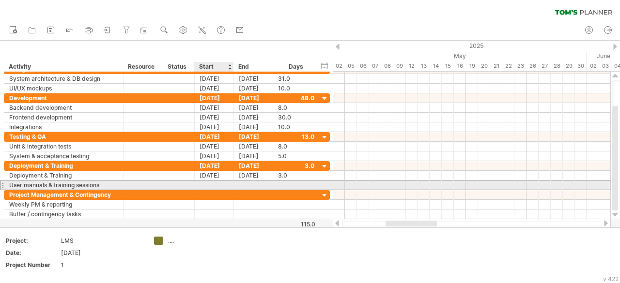
click at [218, 182] on div at bounding box center [214, 185] width 39 height 9
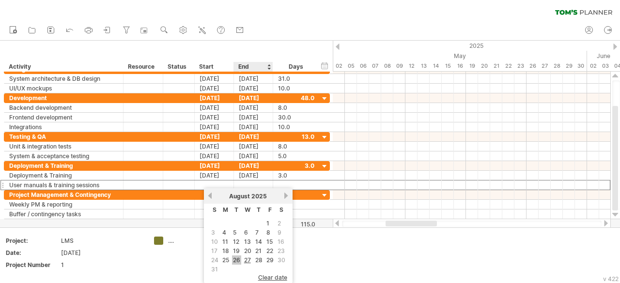
click at [239, 256] on link "26" at bounding box center [236, 260] width 9 height 9
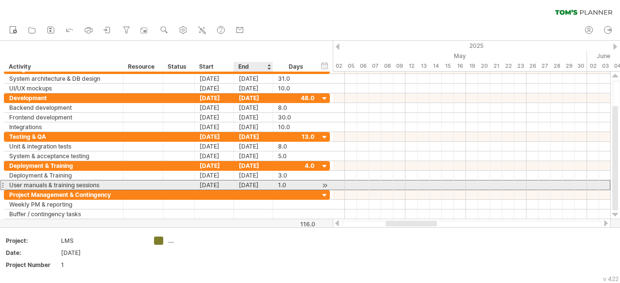
click at [254, 184] on div "[DATE]" at bounding box center [253, 185] width 39 height 9
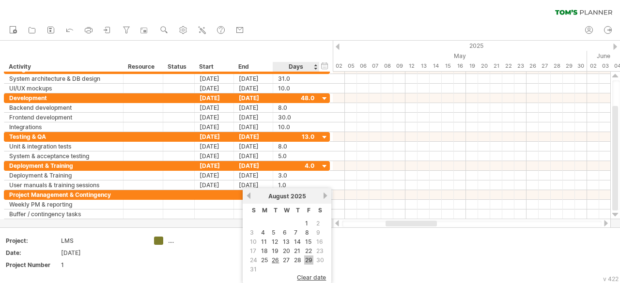
click at [305, 256] on link "29" at bounding box center [308, 260] width 9 height 9
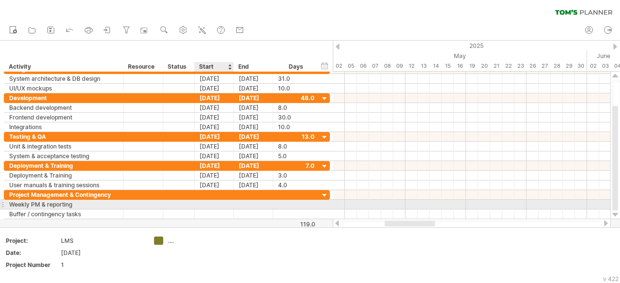
click at [229, 203] on div at bounding box center [214, 204] width 39 height 9
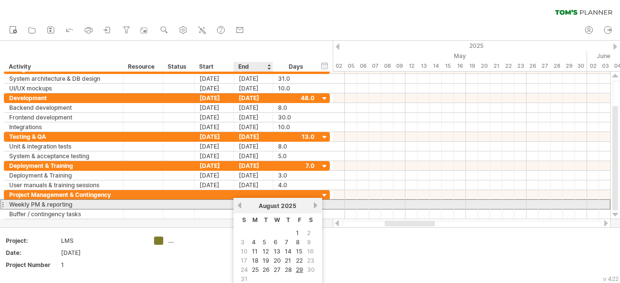
click at [244, 205] on div "[DATE]" at bounding box center [278, 206] width 70 height 7
click at [241, 205] on link "previous" at bounding box center [239, 205] width 7 height 7
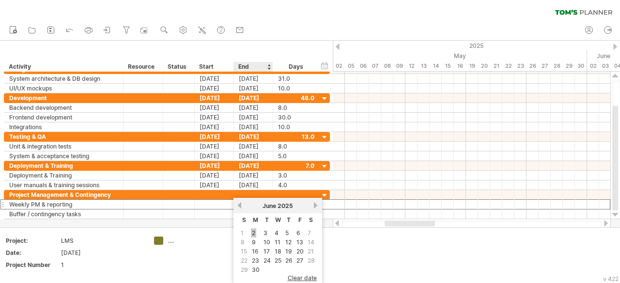
click at [255, 233] on link "2" at bounding box center [253, 233] width 5 height 9
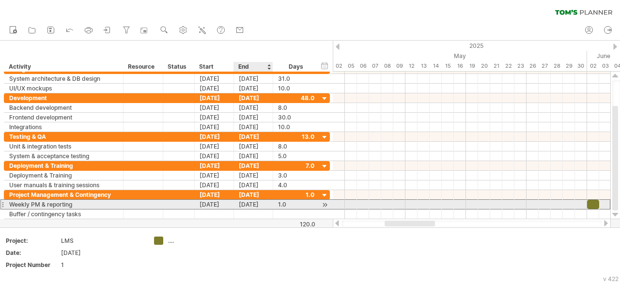
click at [256, 204] on div "[DATE]" at bounding box center [253, 204] width 39 height 9
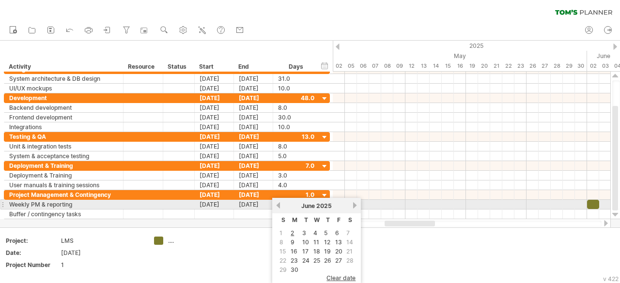
click at [351, 205] on link "next" at bounding box center [354, 205] width 7 height 7
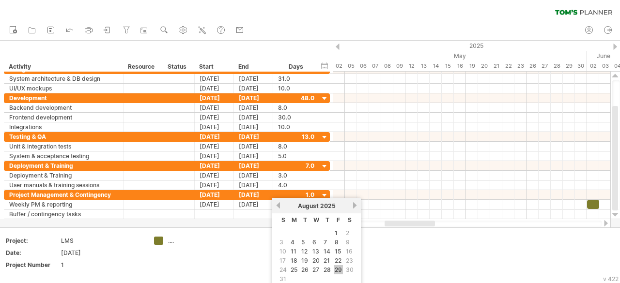
click at [336, 266] on link "29" at bounding box center [338, 270] width 9 height 9
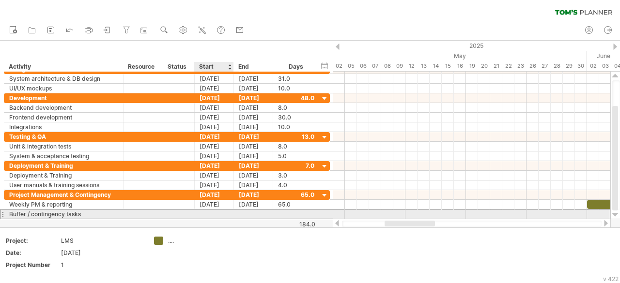
click at [217, 214] on div at bounding box center [214, 214] width 39 height 9
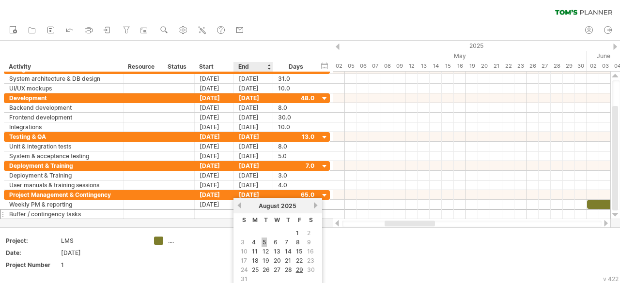
click at [266, 240] on link "5" at bounding box center [264, 242] width 5 height 9
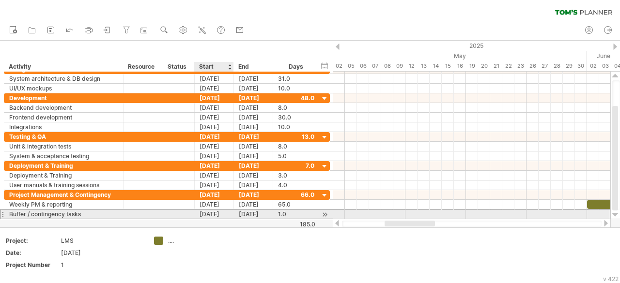
click at [222, 212] on div "[DATE]" at bounding box center [214, 214] width 39 height 9
click at [229, 212] on div "[DATE]" at bounding box center [214, 214] width 39 height 9
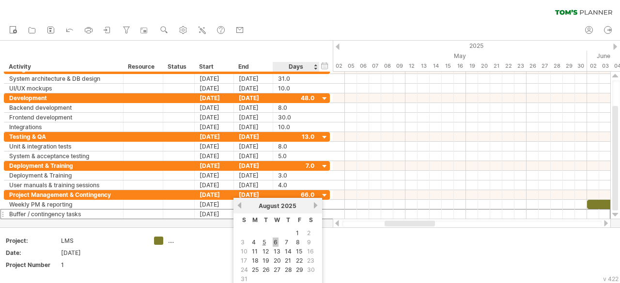
click at [275, 239] on link "6" at bounding box center [276, 242] width 6 height 9
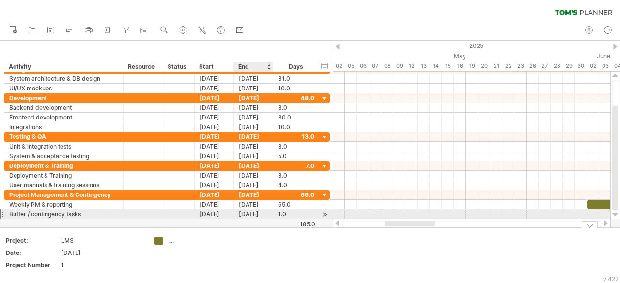
click at [264, 215] on div "[DATE]" at bounding box center [253, 214] width 39 height 9
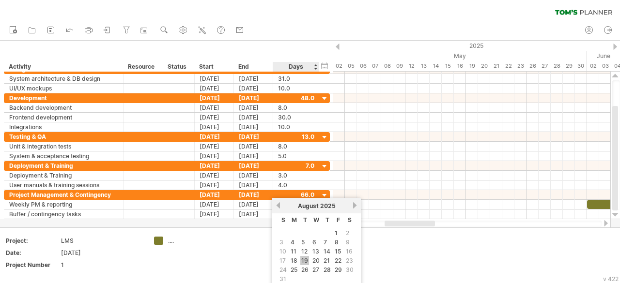
click at [301, 256] on link "19" at bounding box center [304, 260] width 9 height 9
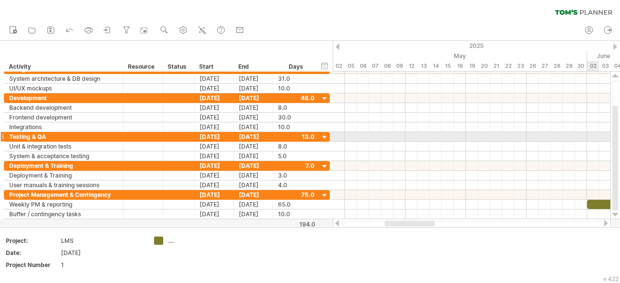
click at [618, 133] on div at bounding box center [616, 145] width 8 height 130
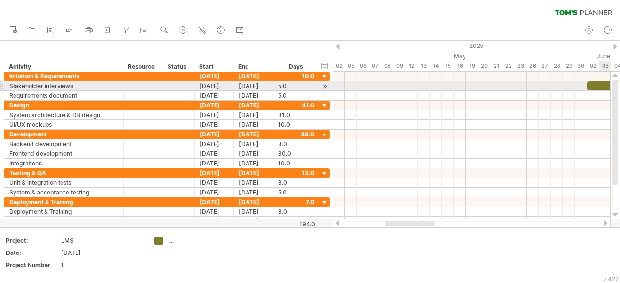
drag, startPoint x: 616, startPoint y: 133, endPoint x: 609, endPoint y: 86, distance: 47.5
click at [609, 86] on div "Trying to reach [DOMAIN_NAME] Connected again... 0% clear filter new" at bounding box center [310, 141] width 620 height 283
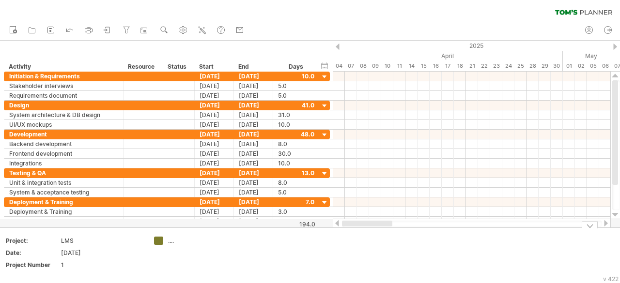
drag, startPoint x: 423, startPoint y: 226, endPoint x: 349, endPoint y: 230, distance: 73.3
click at [349, 230] on div "Trying to reach [DOMAIN_NAME] Connected again... 0% clear filter new" at bounding box center [310, 141] width 620 height 283
drag, startPoint x: 397, startPoint y: 223, endPoint x: 304, endPoint y: 222, distance: 93.0
click at [304, 222] on div "Trying to reach [DOMAIN_NAME] Connected again... 0% clear filter new" at bounding box center [310, 141] width 620 height 283
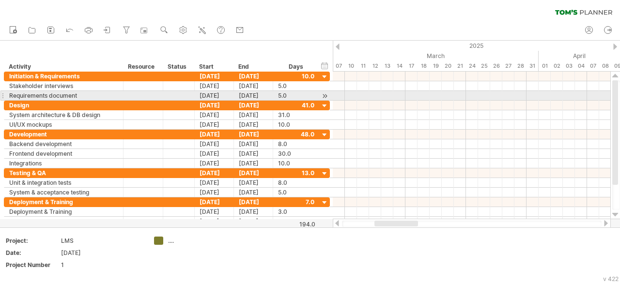
drag, startPoint x: 620, startPoint y: 96, endPoint x: 619, endPoint y: 70, distance: 26.7
click at [619, 70] on div "Trying to reach [DOMAIN_NAME] Connected again... 0% clear filter new" at bounding box center [310, 141] width 620 height 283
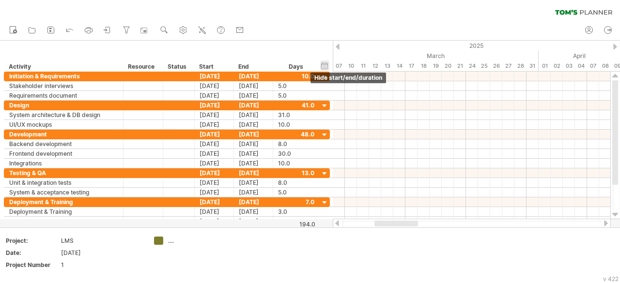
click at [323, 67] on div "hide start/end/duration show start/end/duration" at bounding box center [324, 66] width 9 height 10
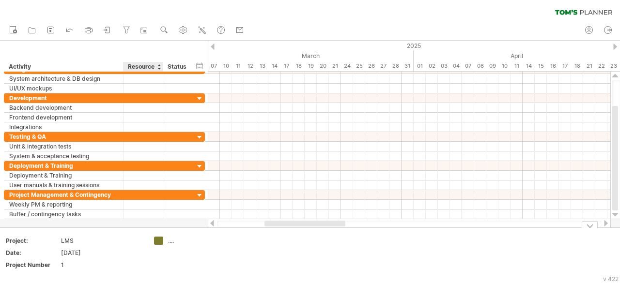
click at [159, 241] on div "Trying to reach [DOMAIN_NAME] Connected again... 0% clear filter new" at bounding box center [310, 141] width 620 height 283
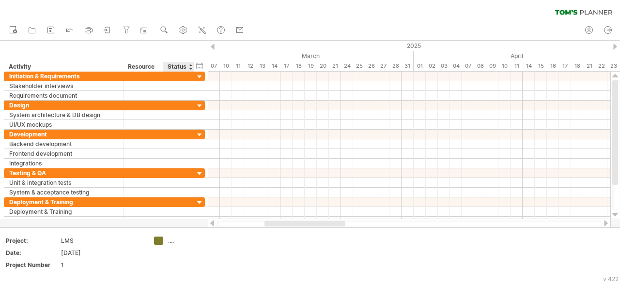
click at [190, 66] on div at bounding box center [190, 67] width 4 height 10
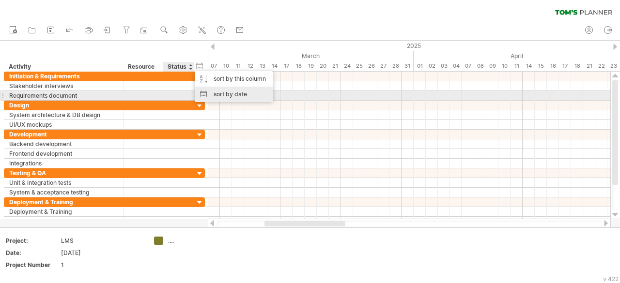
click at [243, 98] on div "sort by date" at bounding box center [234, 95] width 78 height 16
click at [199, 94] on div at bounding box center [199, 96] width 9 height 10
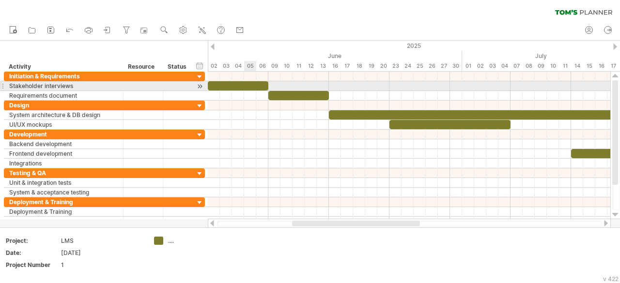
click at [245, 86] on div at bounding box center [238, 85] width 61 height 9
click at [246, 86] on div at bounding box center [238, 85] width 61 height 9
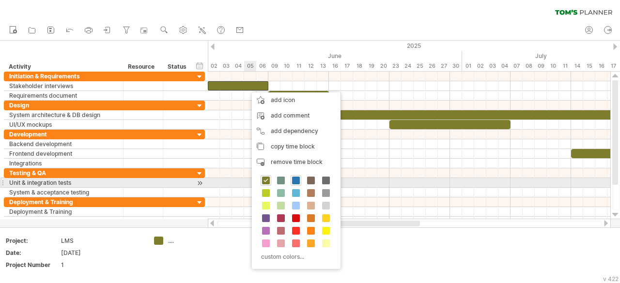
click at [295, 181] on span at bounding box center [296, 181] width 8 height 8
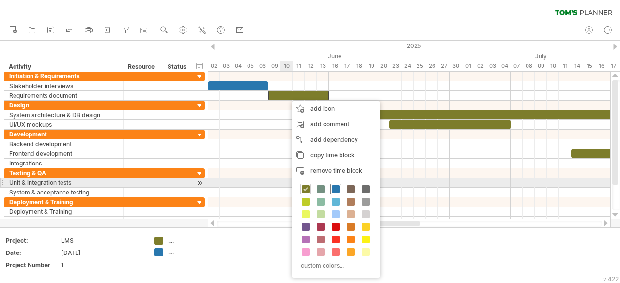
click at [338, 188] on span at bounding box center [336, 190] width 8 height 8
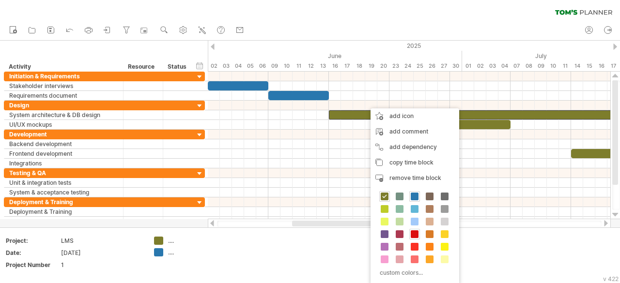
click at [411, 235] on span at bounding box center [415, 235] width 8 height 8
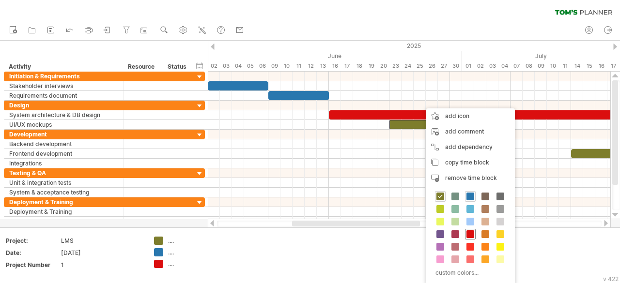
click at [470, 235] on span at bounding box center [471, 235] width 8 height 8
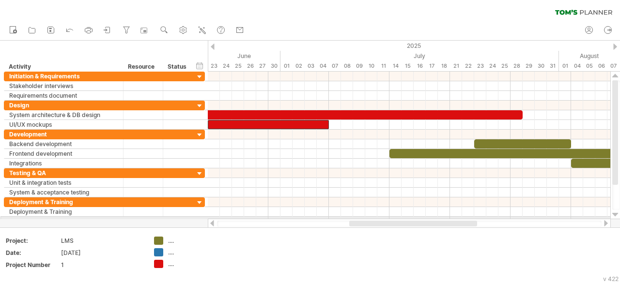
drag, startPoint x: 417, startPoint y: 224, endPoint x: 474, endPoint y: 219, distance: 57.4
click at [474, 219] on div at bounding box center [409, 224] width 403 height 10
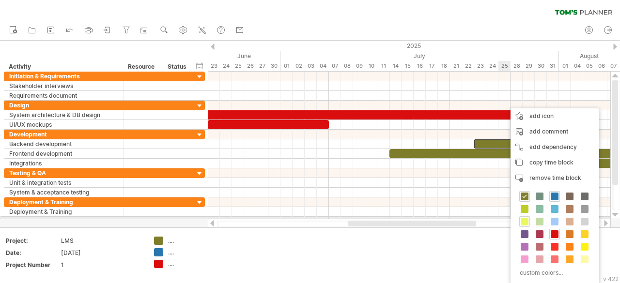
click at [525, 219] on span at bounding box center [525, 222] width 8 height 8
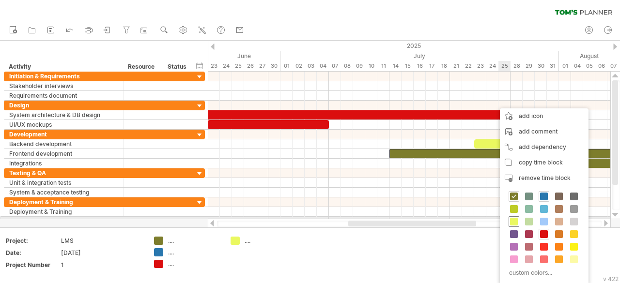
click at [518, 219] on div at bounding box center [514, 222] width 11 height 11
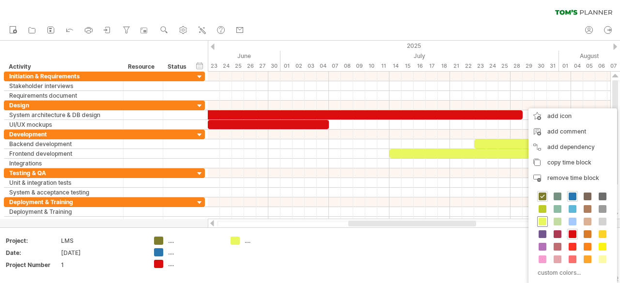
click at [544, 221] on span at bounding box center [543, 222] width 8 height 8
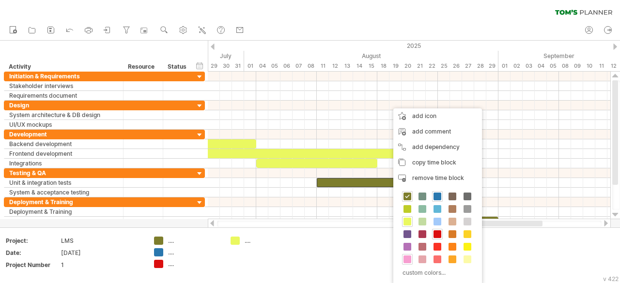
click at [408, 260] on span at bounding box center [408, 260] width 8 height 8
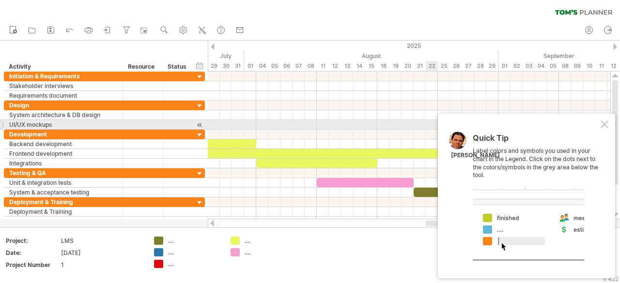
click at [605, 121] on div at bounding box center [605, 125] width 8 height 8
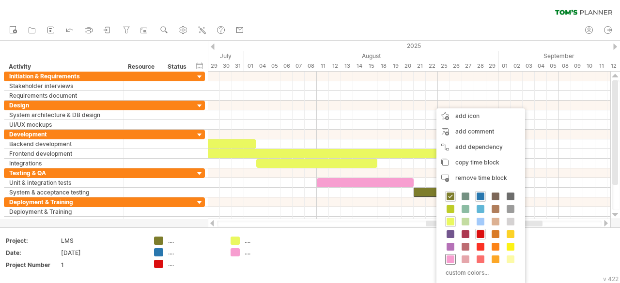
click at [455, 257] on div at bounding box center [450, 259] width 11 height 11
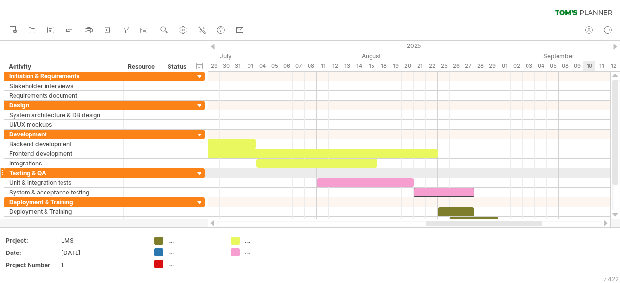
drag, startPoint x: 618, startPoint y: 159, endPoint x: 620, endPoint y: 175, distance: 16.1
click at [620, 175] on div at bounding box center [616, 145] width 8 height 130
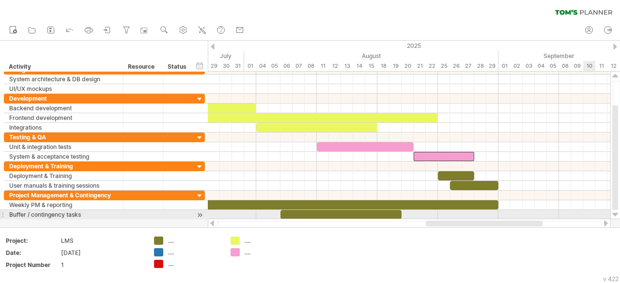
drag, startPoint x: 616, startPoint y: 172, endPoint x: 620, endPoint y: 211, distance: 39.9
click at [620, 211] on div at bounding box center [616, 146] width 10 height 148
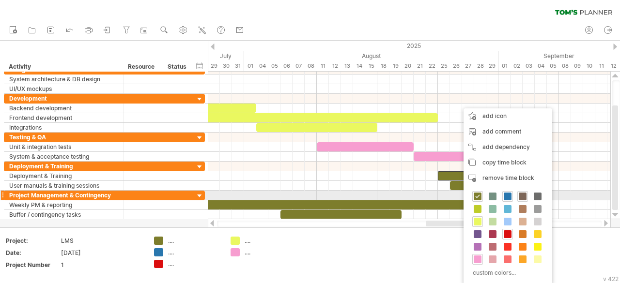
click at [522, 197] on span at bounding box center [523, 197] width 8 height 8
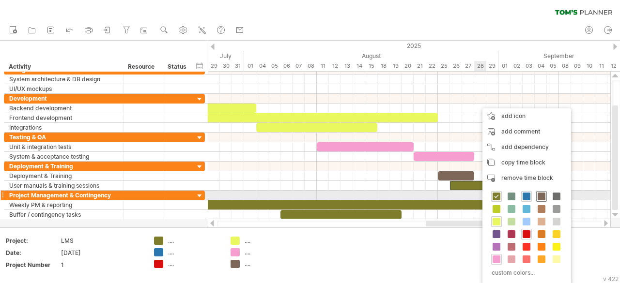
click at [544, 197] on span at bounding box center [542, 197] width 8 height 8
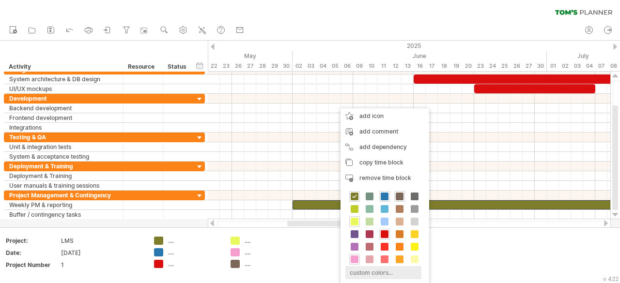
click at [382, 271] on div "custom colors..." at bounding box center [383, 273] width 76 height 13
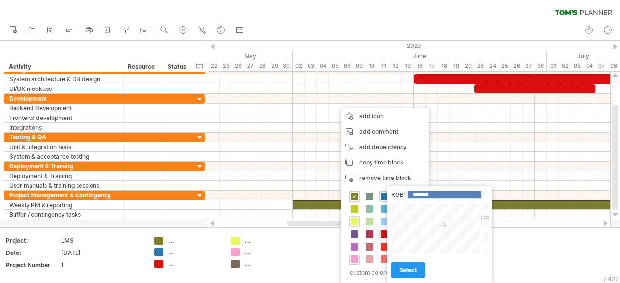
click at [487, 252] on div at bounding box center [485, 229] width 7 height 50
type input "*******"
click at [487, 251] on div at bounding box center [485, 229] width 7 height 50
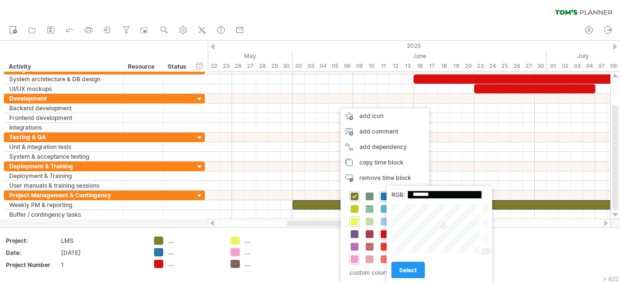
click at [487, 251] on div at bounding box center [485, 229] width 7 height 50
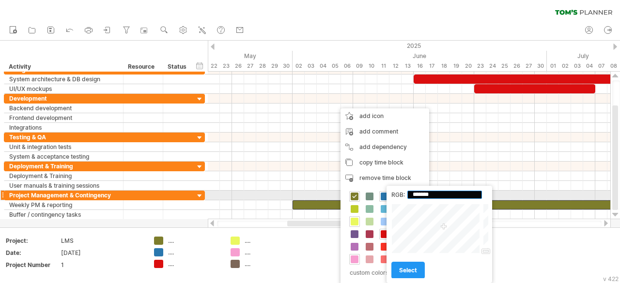
click at [461, 195] on input "*******" at bounding box center [445, 195] width 75 height 8
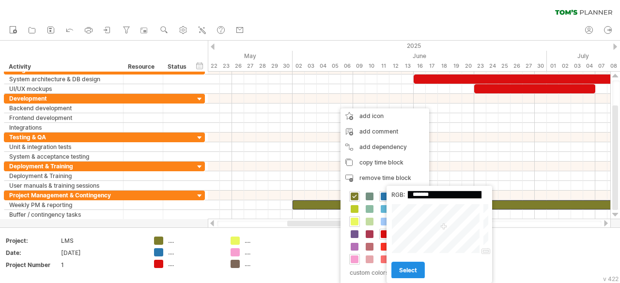
click at [411, 271] on span "select" at bounding box center [408, 270] width 18 height 7
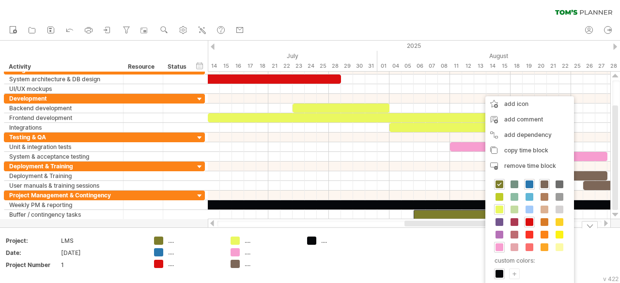
click at [312, 242] on div "Trying to reach [DOMAIN_NAME] Connected again... 0% clear filter new" at bounding box center [310, 141] width 620 height 283
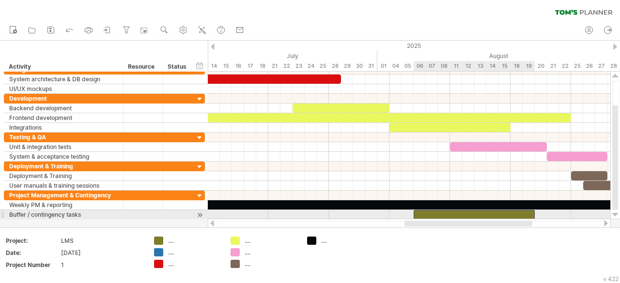
click at [472, 211] on div at bounding box center [474, 214] width 121 height 9
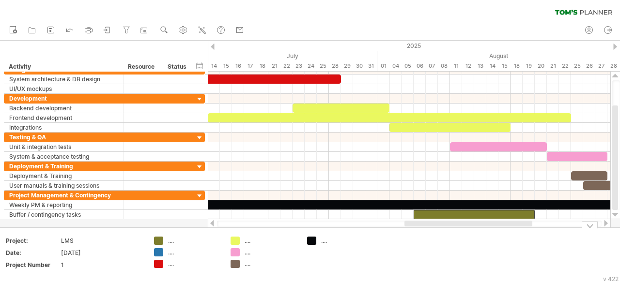
click at [313, 240] on div "Trying to reach [DOMAIN_NAME] Connected again... 0% clear filter new" at bounding box center [310, 141] width 620 height 283
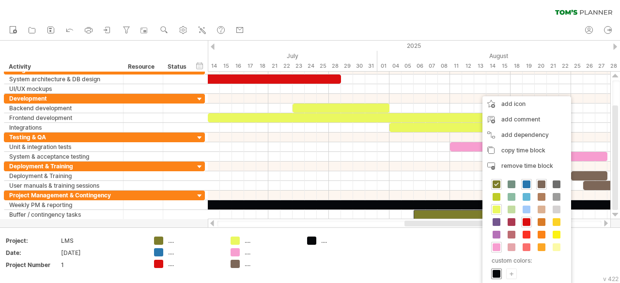
click at [501, 271] on div at bounding box center [496, 274] width 11 height 11
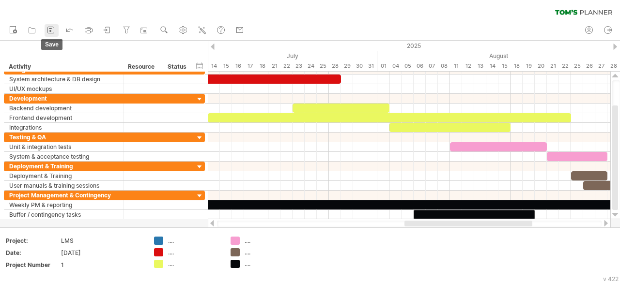
click at [49, 31] on icon at bounding box center [51, 30] width 10 height 10
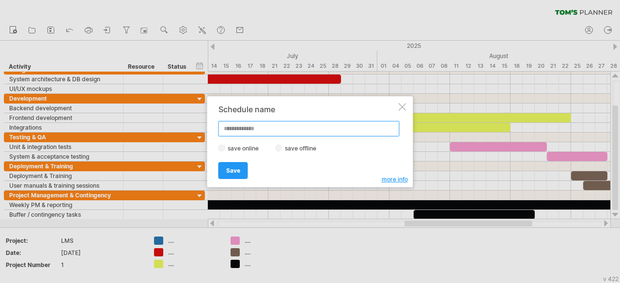
click at [263, 131] on input "text" at bounding box center [309, 129] width 181 height 16
type input "********"
click at [231, 169] on span "Save" at bounding box center [233, 170] width 14 height 7
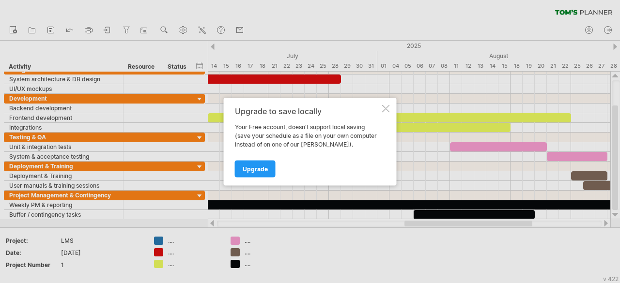
click at [266, 169] on span "Upgrade" at bounding box center [255, 168] width 25 height 7
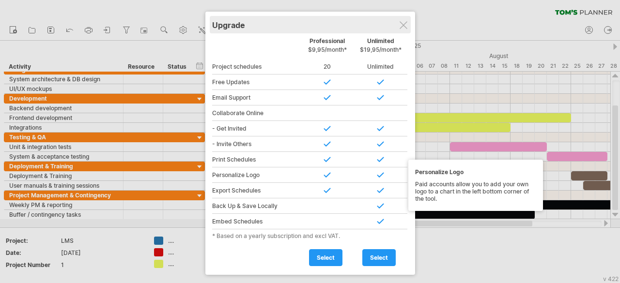
click at [408, 25] on div "Upgrade" at bounding box center [310, 24] width 196 height 17
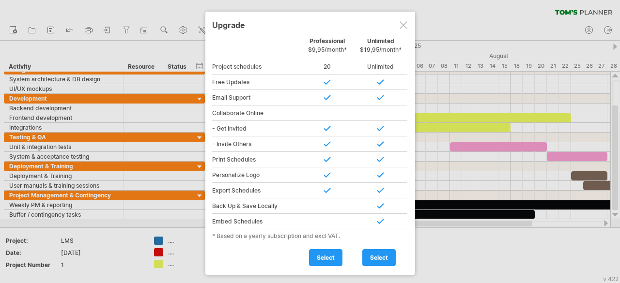
click at [404, 24] on div at bounding box center [404, 25] width 8 height 8
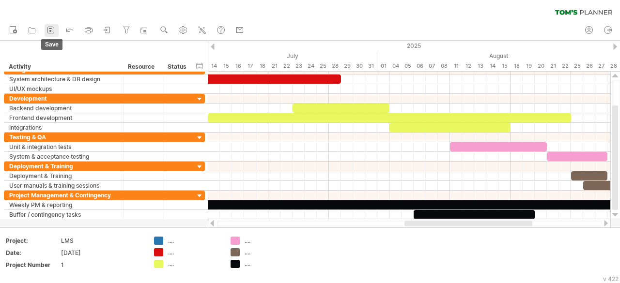
click at [54, 33] on icon at bounding box center [51, 30] width 10 height 10
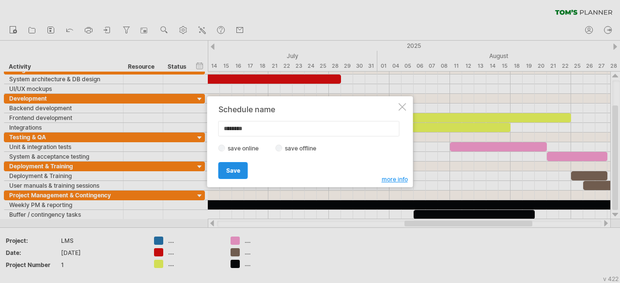
type input "********"
click at [232, 166] on link "Save" at bounding box center [234, 170] width 30 height 17
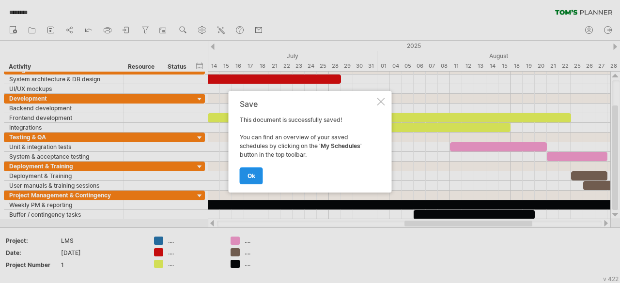
click at [257, 172] on link "ok" at bounding box center [251, 176] width 23 height 17
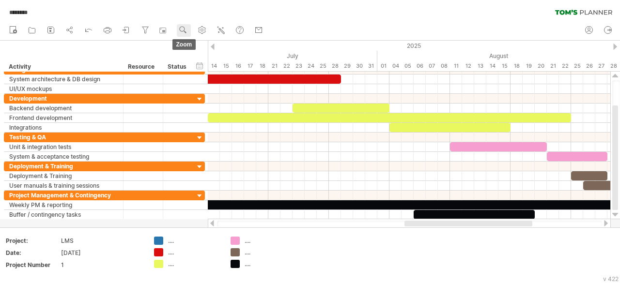
click at [183, 33] on use at bounding box center [183, 30] width 10 height 10
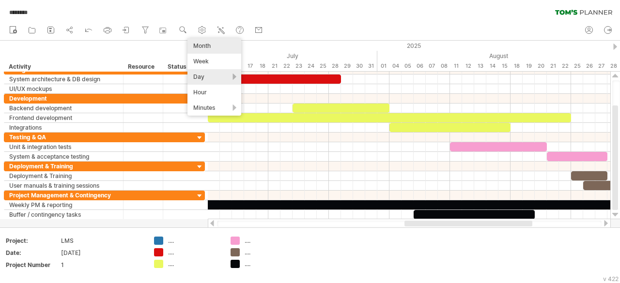
click at [216, 47] on div "Month" at bounding box center [215, 46] width 54 height 16
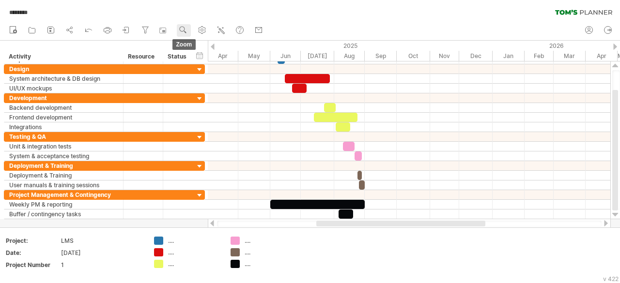
click at [187, 33] on use at bounding box center [183, 30] width 10 height 10
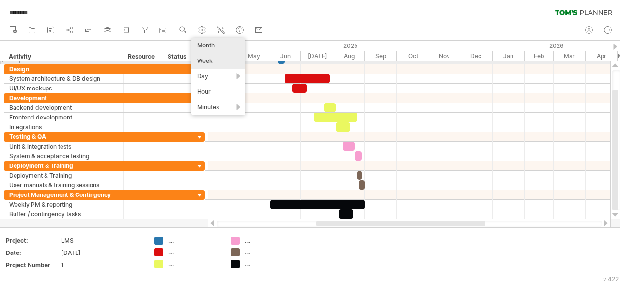
click at [210, 64] on div "Week" at bounding box center [218, 61] width 54 height 16
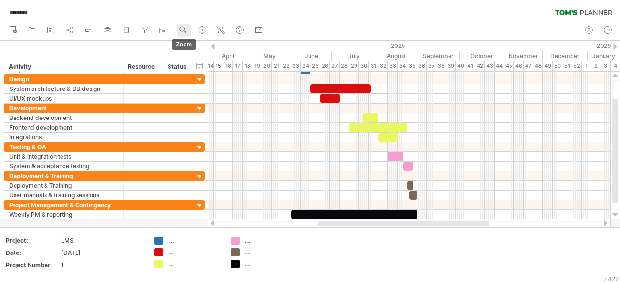
click at [186, 31] on use at bounding box center [183, 30] width 10 height 10
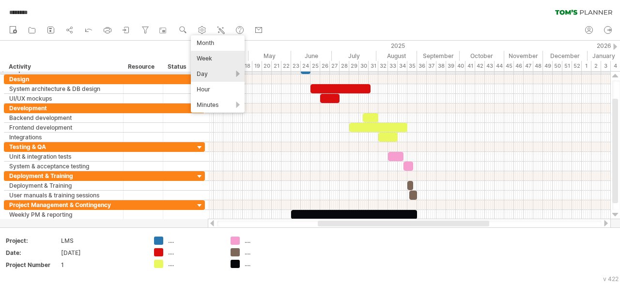
click at [221, 74] on div "Day" at bounding box center [218, 74] width 54 height 16
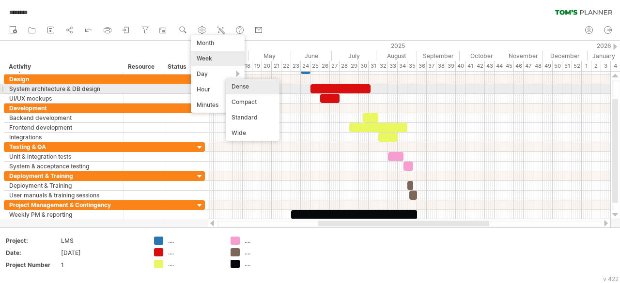
click at [250, 85] on div "Dense" at bounding box center [253, 87] width 54 height 16
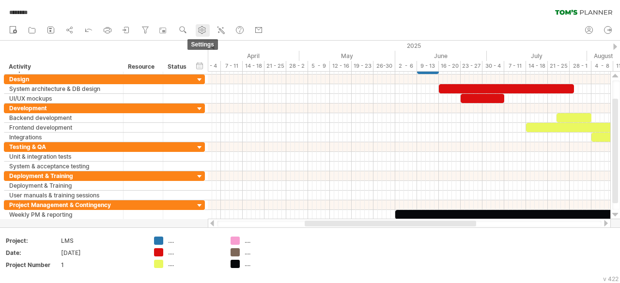
click at [202, 28] on use at bounding box center [202, 30] width 10 height 10
select select "*"
select select "**"
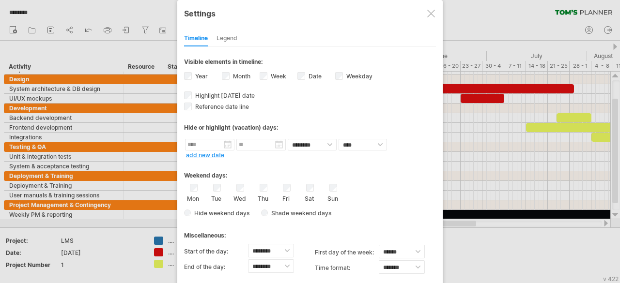
click at [434, 13] on div at bounding box center [431, 14] width 8 height 8
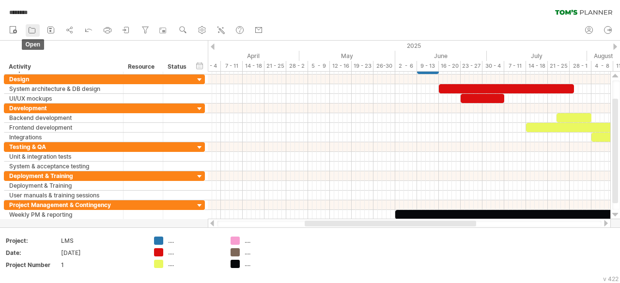
click at [34, 30] on icon at bounding box center [32, 30] width 10 height 10
type input "********"
type input "**********"
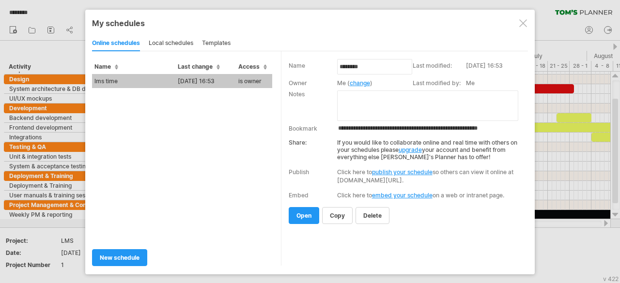
click at [28, 13] on div at bounding box center [310, 141] width 620 height 283
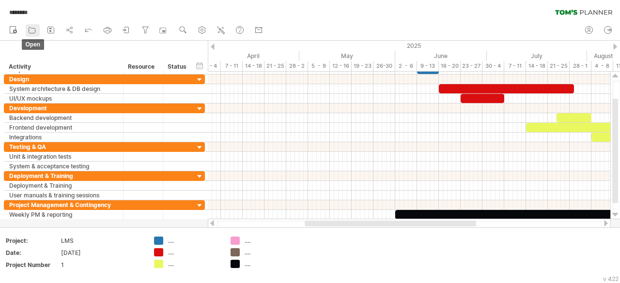
click at [35, 32] on icon at bounding box center [32, 30] width 10 height 10
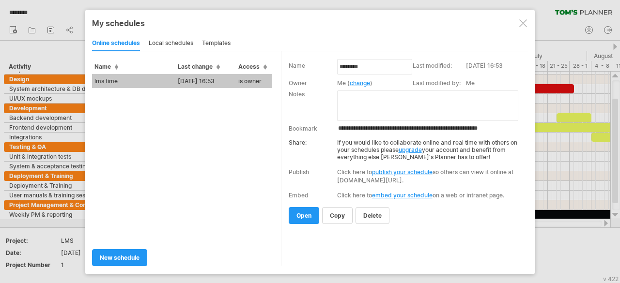
click at [173, 81] on td "lms time" at bounding box center [133, 81] width 83 height 14
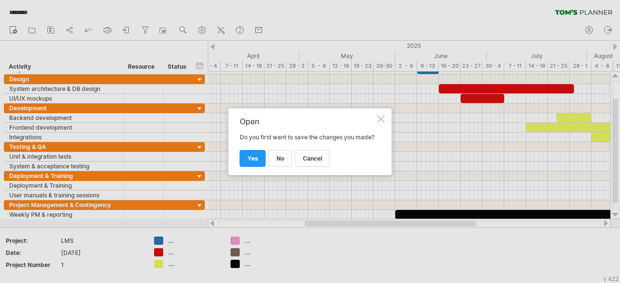
click at [173, 81] on div "Trying to reach [DOMAIN_NAME] Connected again... 0% ******** clear filter" at bounding box center [310, 141] width 620 height 283
click at [258, 158] on link "yes" at bounding box center [253, 158] width 26 height 17
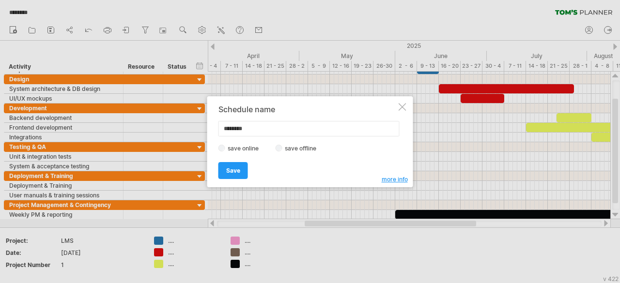
click at [401, 109] on div at bounding box center [403, 107] width 8 height 8
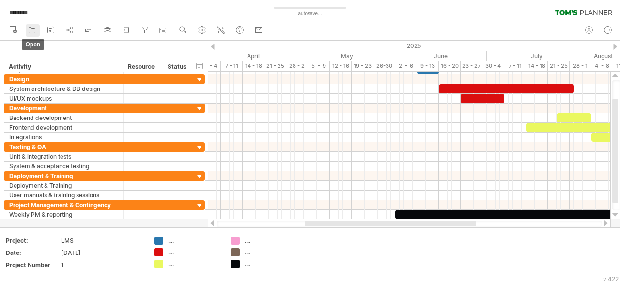
click at [30, 31] on icon at bounding box center [32, 30] width 10 height 10
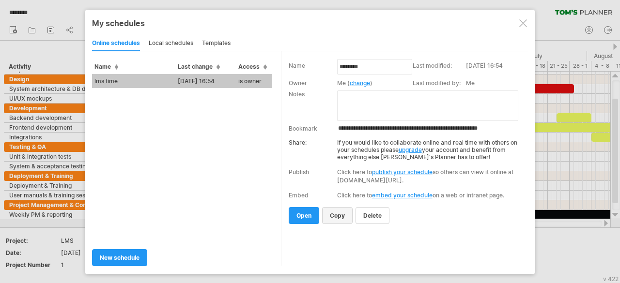
click at [339, 212] on span "copy" at bounding box center [337, 215] width 15 height 7
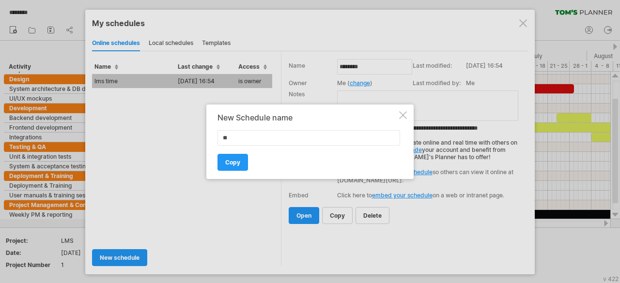
type input "***"
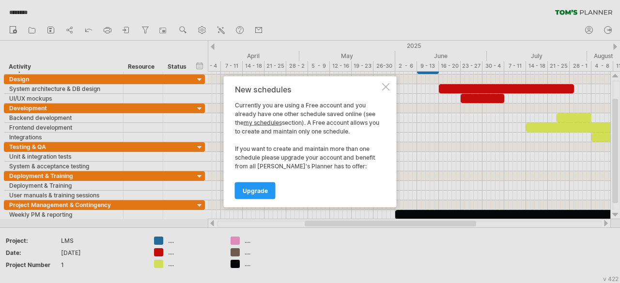
click at [384, 92] on div "New schedules Currently you are using a Free account and you already have one o…" at bounding box center [310, 141] width 173 height 131
click at [388, 87] on div at bounding box center [386, 87] width 8 height 8
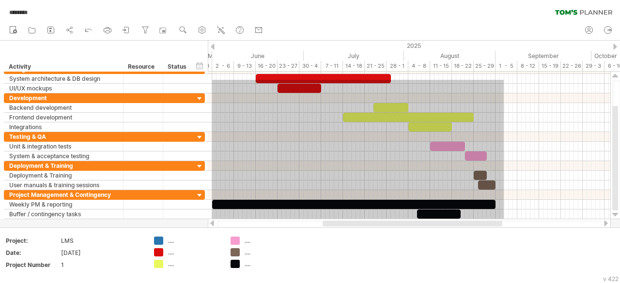
drag, startPoint x: 212, startPoint y: 80, endPoint x: 504, endPoint y: 220, distance: 323.8
click at [504, 220] on div "Trying to reach [DOMAIN_NAME] Connected again... 0% ******** clear filter" at bounding box center [310, 141] width 620 height 283
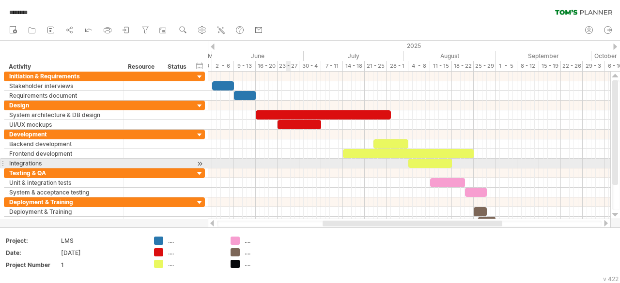
drag, startPoint x: 1, startPoint y: 69, endPoint x: 288, endPoint y: 167, distance: 302.9
click at [288, 167] on div "Trying to reach [DOMAIN_NAME] Connected again... 0% ******** clear filter" at bounding box center [310, 141] width 620 height 283
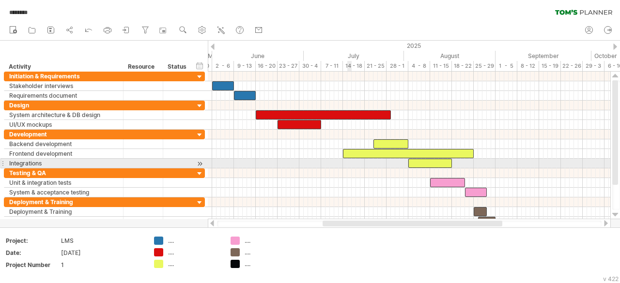
click at [338, 169] on div at bounding box center [409, 174] width 403 height 10
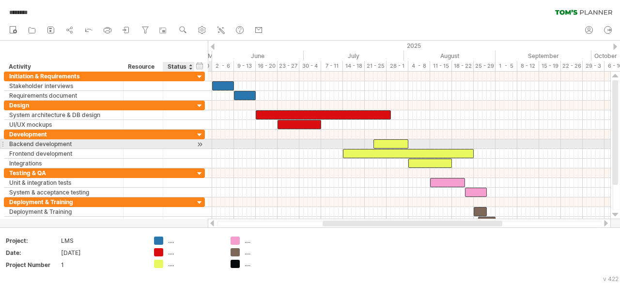
click at [184, 146] on div at bounding box center [178, 144] width 21 height 9
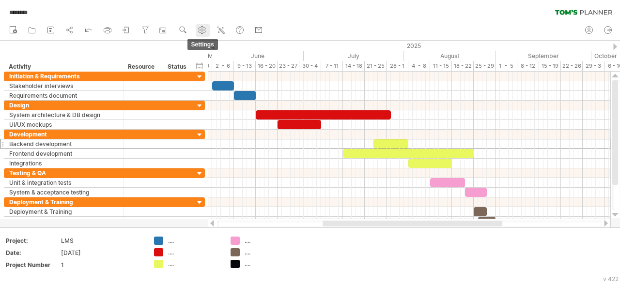
click at [209, 30] on link "settings" at bounding box center [203, 30] width 14 height 13
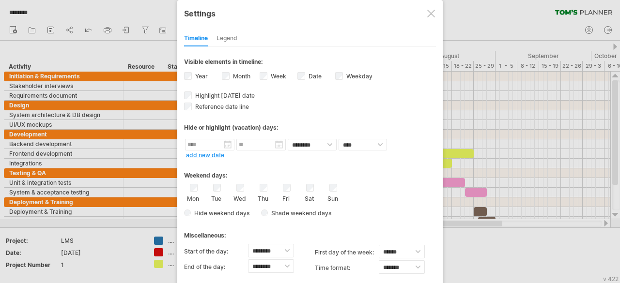
click at [427, 15] on div at bounding box center [431, 14] width 8 height 8
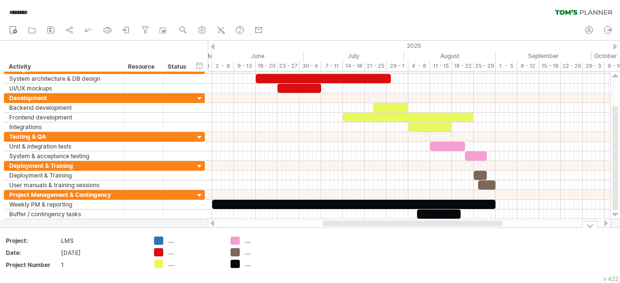
drag, startPoint x: 587, startPoint y: 225, endPoint x: 594, endPoint y: 248, distance: 23.3
click at [594, 249] on body "progress(100%) Trying to reach [DOMAIN_NAME] Connected again... 0% ******** cle…" at bounding box center [310, 142] width 620 height 285
click at [589, 225] on div at bounding box center [590, 224] width 16 height 7
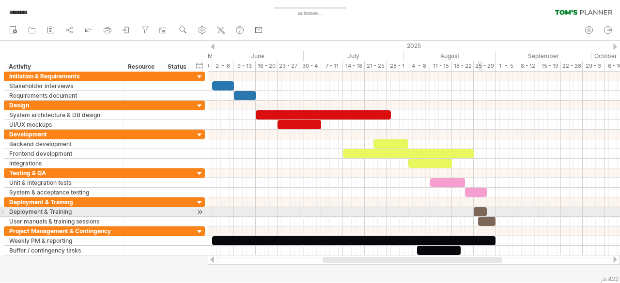
click at [478, 209] on div at bounding box center [480, 211] width 13 height 9
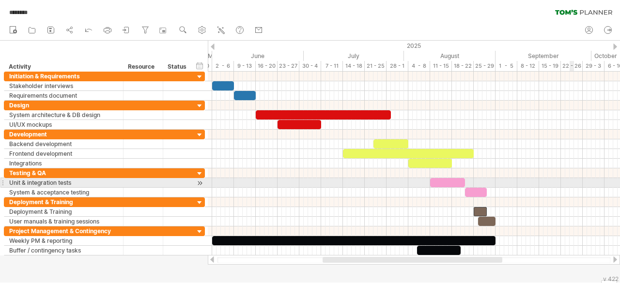
click at [573, 185] on div at bounding box center [414, 183] width 412 height 10
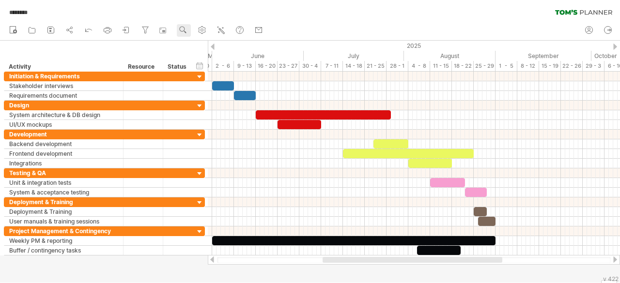
click at [184, 29] on use at bounding box center [183, 30] width 10 height 10
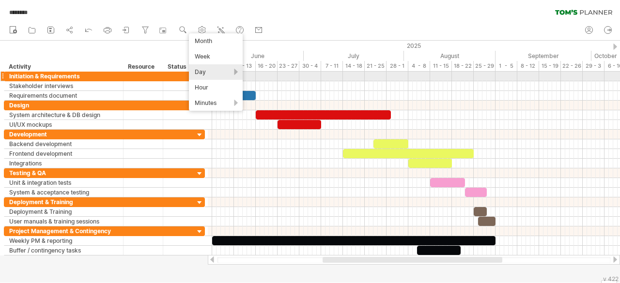
click at [228, 73] on div "Day" at bounding box center [216, 72] width 54 height 16
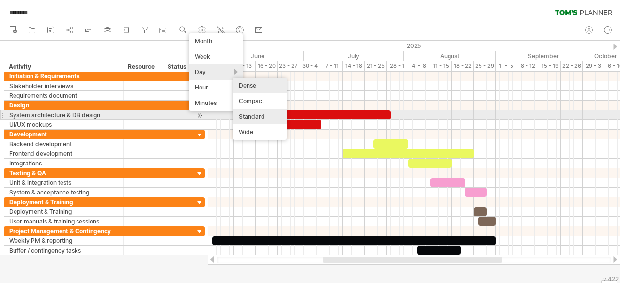
click at [263, 116] on div "Standard" at bounding box center [260, 117] width 54 height 16
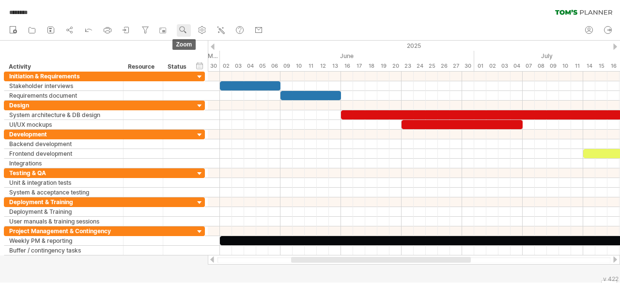
click at [188, 32] on use at bounding box center [183, 30] width 10 height 10
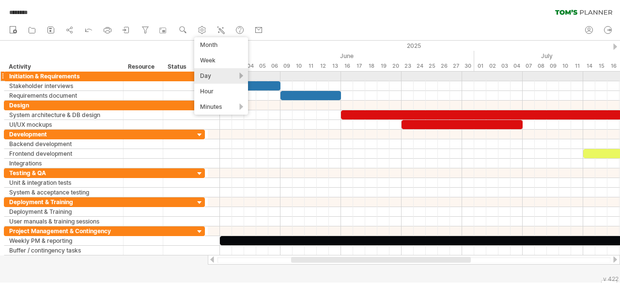
click at [220, 77] on div "Day" at bounding box center [221, 76] width 54 height 16
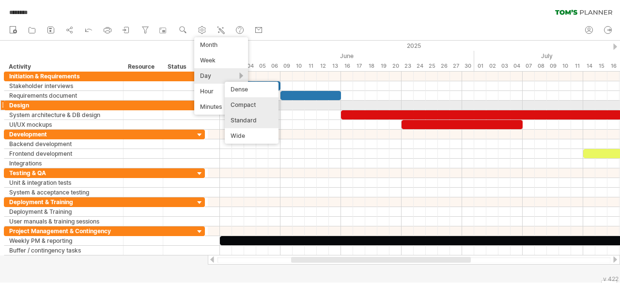
click at [266, 104] on div "Compact" at bounding box center [252, 105] width 54 height 16
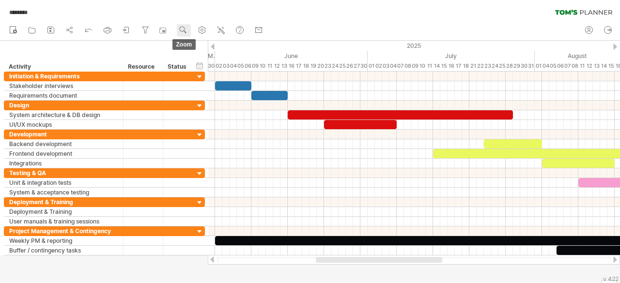
click at [188, 32] on use at bounding box center [183, 30] width 10 height 10
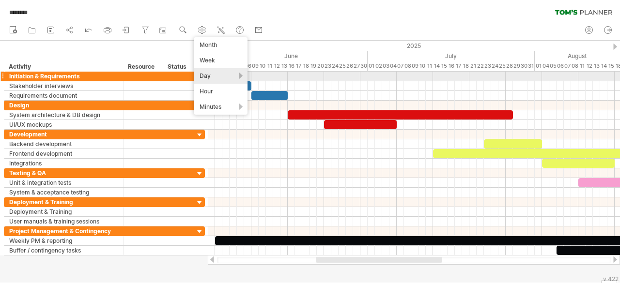
click at [221, 76] on div "Day" at bounding box center [221, 76] width 54 height 16
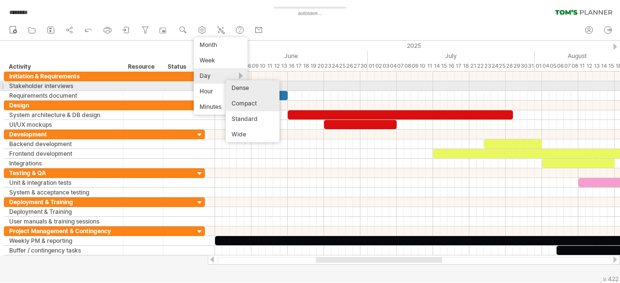
click at [267, 91] on div "Dense" at bounding box center [253, 88] width 54 height 16
